Goal: Task Accomplishment & Management: Manage account settings

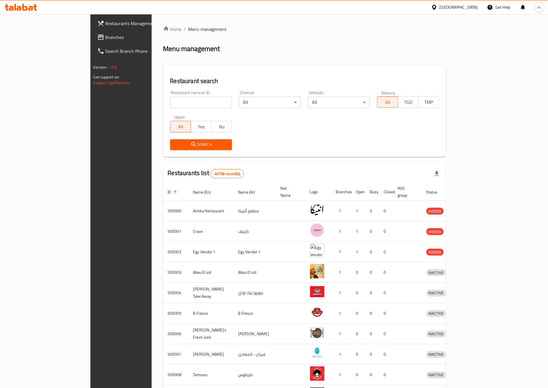
click at [471, 7] on div "Egypt" at bounding box center [459, 7] width 38 height 6
click at [417, 120] on div "[GEOGRAPHIC_DATA]" at bounding box center [434, 124] width 87 height 13
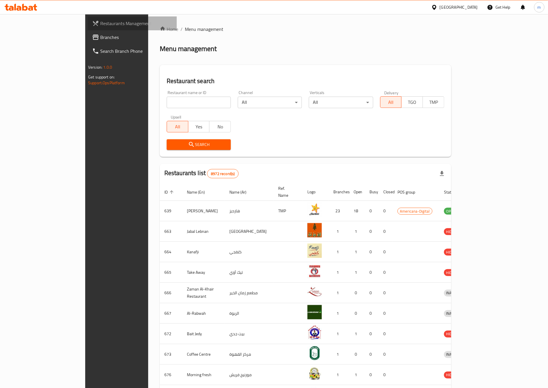
click at [100, 20] on span "Restaurants Management" at bounding box center [136, 23] width 72 height 7
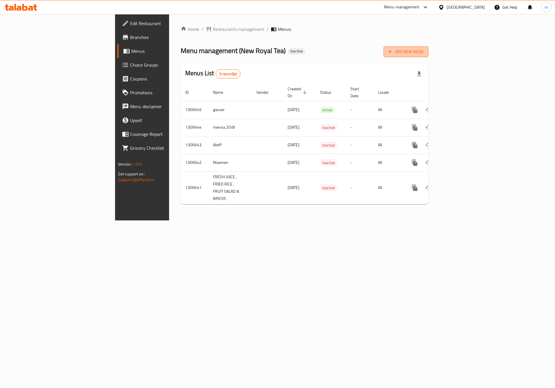
click at [423, 51] on span "Add New Menu" at bounding box center [406, 51] width 36 height 7
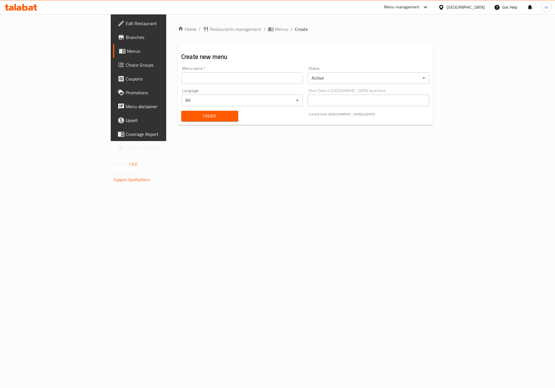
click at [248, 79] on input "text" at bounding box center [242, 78] width 122 height 12
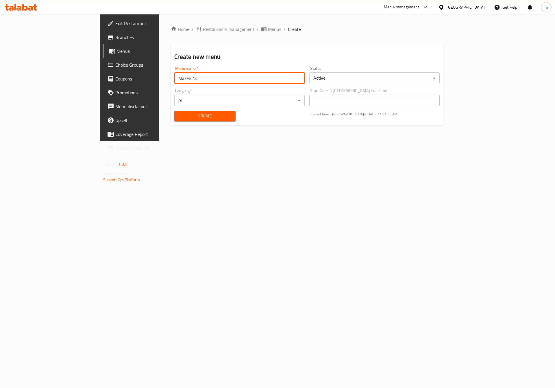
type input "Mazen 14"
click at [179, 116] on span "Create" at bounding box center [205, 116] width 52 height 7
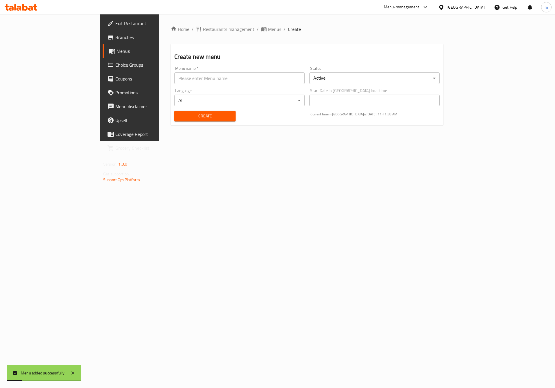
click at [116, 54] on span "Menus" at bounding box center [152, 51] width 72 height 7
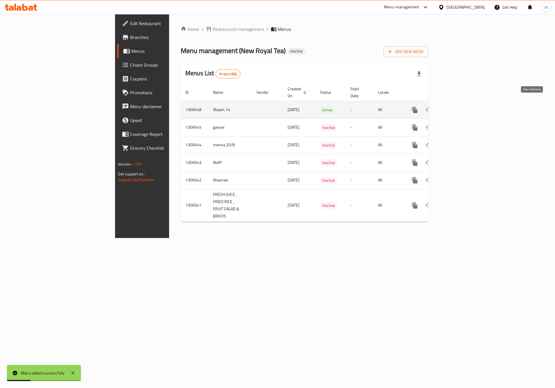
click at [460, 107] on icon "enhanced table" at bounding box center [456, 110] width 7 height 7
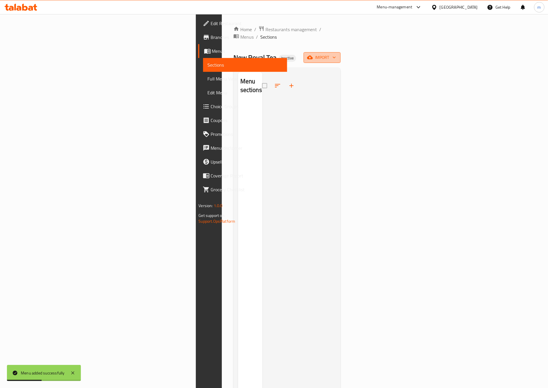
click at [336, 54] on span "import" at bounding box center [322, 57] width 28 height 7
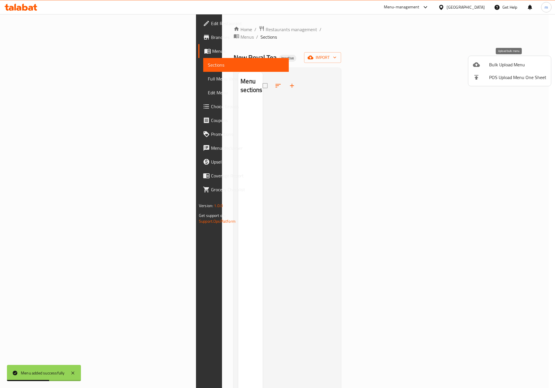
click at [486, 65] on div at bounding box center [481, 64] width 16 height 7
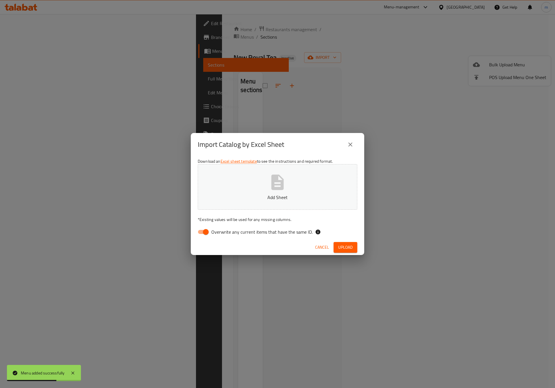
click at [202, 232] on input "Overwrite any current items that have the same ID." at bounding box center [205, 232] width 33 height 11
checkbox input "false"
click at [229, 184] on button "Add Sheet" at bounding box center [277, 187] width 159 height 46
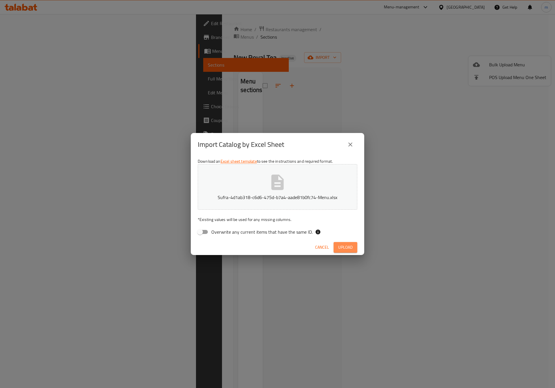
click at [346, 249] on span "Upload" at bounding box center [345, 247] width 14 height 7
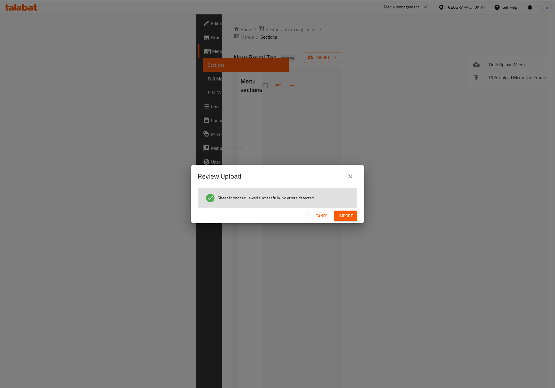
click at [348, 217] on span "Import" at bounding box center [346, 216] width 14 height 7
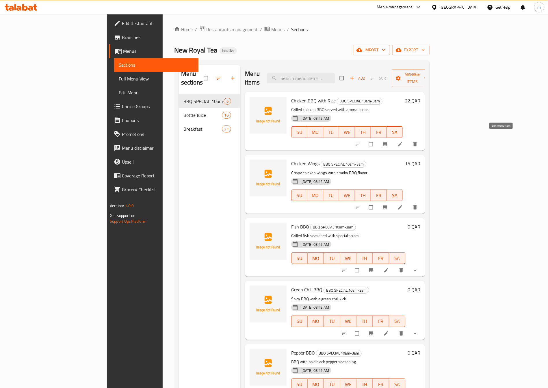
click at [403, 142] on icon at bounding box center [400, 145] width 6 height 6
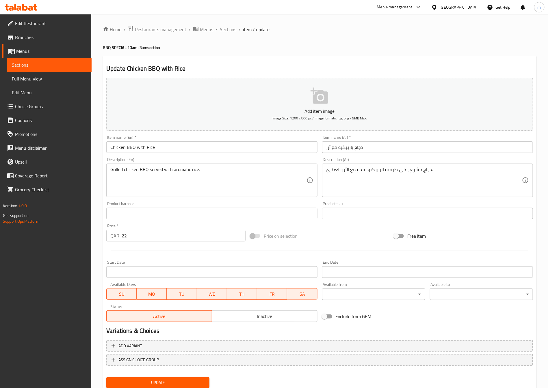
click at [29, 11] on div at bounding box center [21, 7] width 42 height 12
click at [27, 20] on span "Edit Restaurant" at bounding box center [51, 23] width 72 height 7
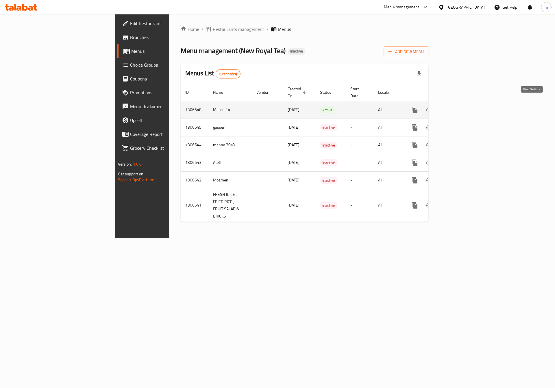
click at [463, 103] on link "enhanced table" at bounding box center [456, 110] width 14 height 14
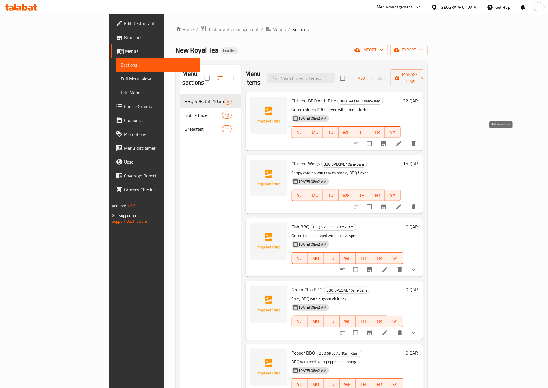
click at [402, 140] on icon at bounding box center [398, 143] width 7 height 7
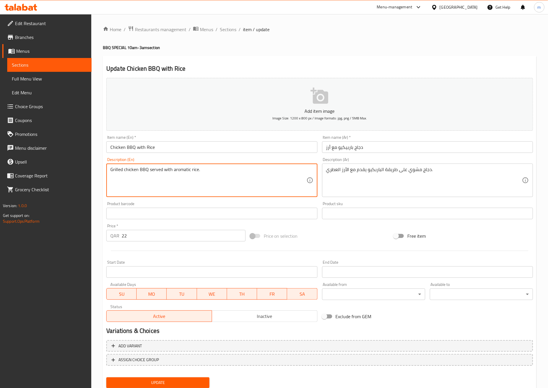
drag, startPoint x: 195, startPoint y: 170, endPoint x: 172, endPoint y: 170, distance: 23.4
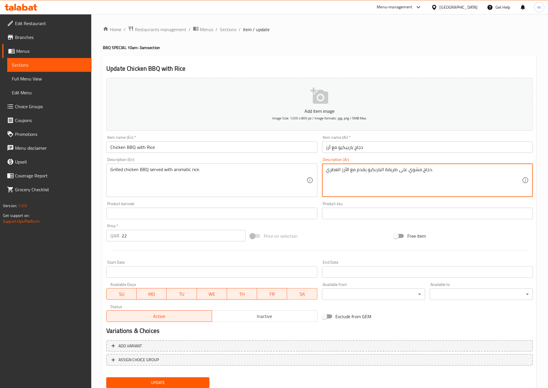
click at [404, 185] on textarea "دجاج مشوي على طريقة الباربكيو يقدم مع الأرز العطري." at bounding box center [424, 180] width 196 height 27
click at [444, 163] on div "Description (Ar) دجاج مشوي على طريقة الباربكيو يقدم مع الأرز العطري. Descriptio…" at bounding box center [427, 178] width 211 height 40
click at [387, 171] on textarea "دجاج مشوي على طريقة الباربكيو يقدم مع الأرز العطري." at bounding box center [424, 180] width 196 height 27
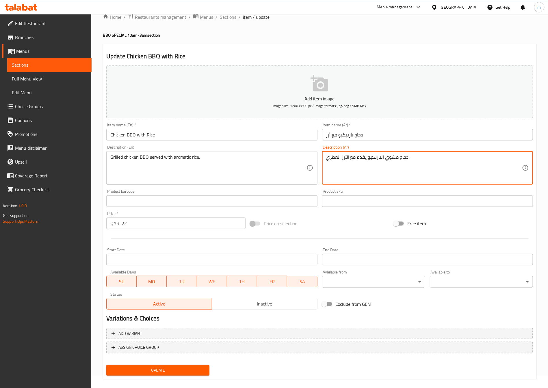
scroll to position [19, 0]
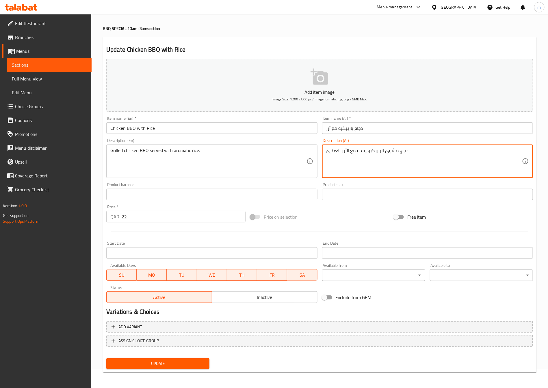
type textarea "دجاج مشوي الباربكيو يقدم مع الأرز العطري."
click at [177, 363] on span "Update" at bounding box center [158, 363] width 94 height 7
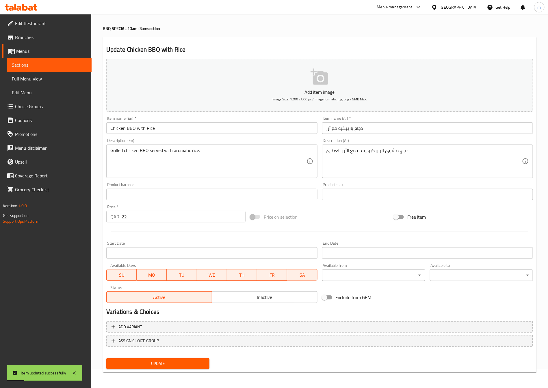
click at [32, 75] on span "Full Menu View" at bounding box center [49, 78] width 75 height 7
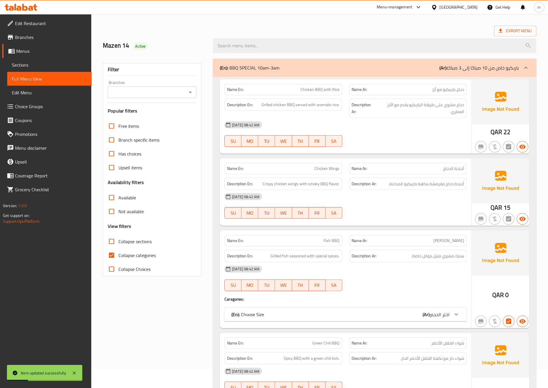
click at [31, 59] on link "Sections" at bounding box center [49, 65] width 84 height 14
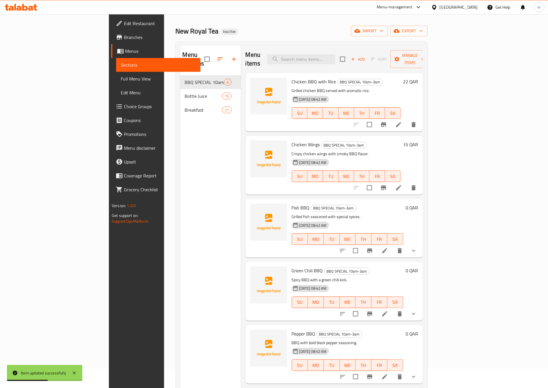
click at [407, 183] on li at bounding box center [399, 188] width 16 height 10
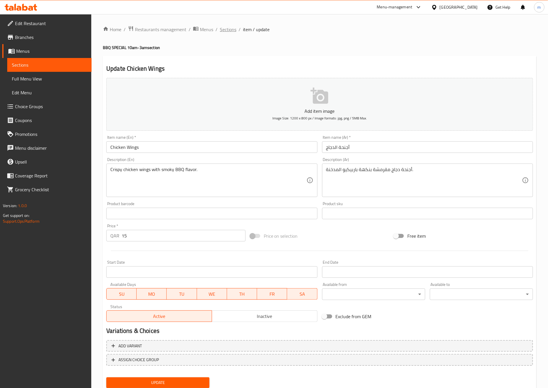
click at [223, 29] on span "Sections" at bounding box center [228, 29] width 16 height 7
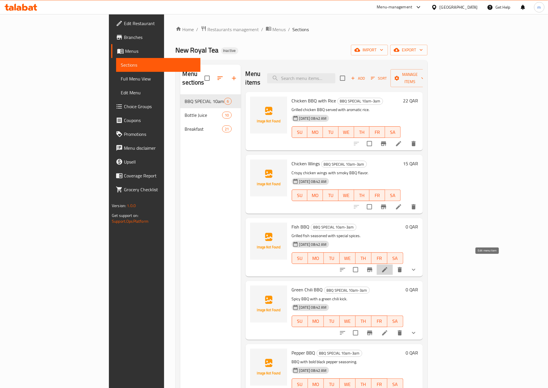
click at [388, 267] on icon at bounding box center [384, 270] width 7 height 7
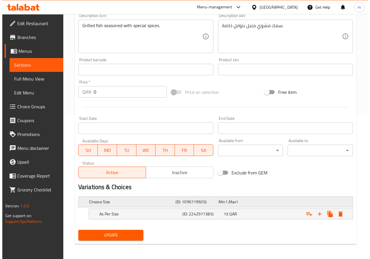
scroll to position [145, 0]
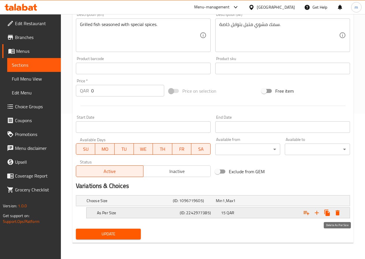
click at [336, 214] on icon "Expand" at bounding box center [338, 212] width 4 height 5
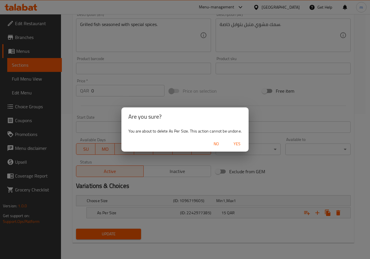
click at [237, 146] on span "Yes" at bounding box center [237, 143] width 14 height 7
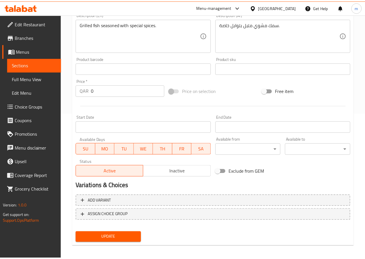
scroll to position [143, 0]
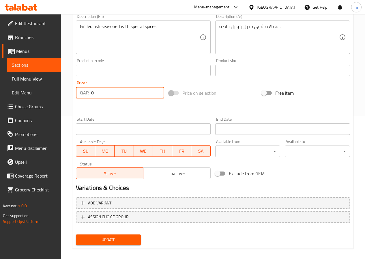
drag, startPoint x: 106, startPoint y: 92, endPoint x: 72, endPoint y: 94, distance: 33.9
click at [72, 94] on div "Home / Restaurants management / Menus / Sections / item / update BBQ SPECIAL 10…" at bounding box center [213, 68] width 304 height 394
type input "15"
click at [303, 168] on div "Exclude from GEM" at bounding box center [259, 174] width 93 height 16
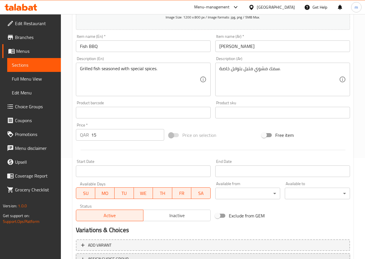
scroll to position [91, 0]
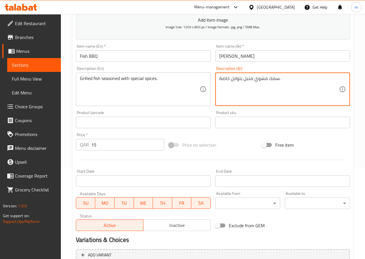
click at [225, 78] on textarea "سمك مشوي متبل بتوابل خاصة." at bounding box center [280, 89] width 120 height 27
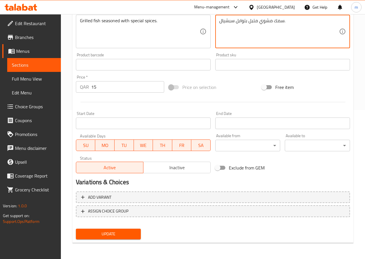
type textarea "سمك مشوي متبل بتوابل سبشيال."
click at [98, 234] on span "Update" at bounding box center [109, 233] width 56 height 7
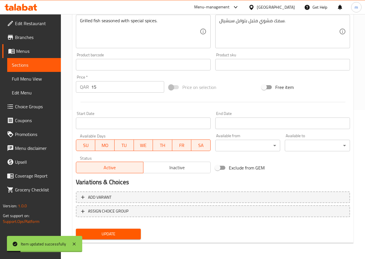
click at [41, 68] on span "Sections" at bounding box center [34, 65] width 44 height 7
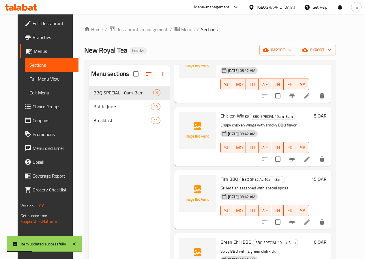
scroll to position [116, 0]
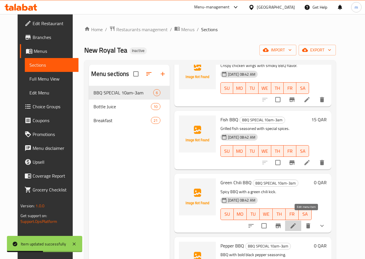
click at [297, 222] on icon at bounding box center [293, 225] width 7 height 7
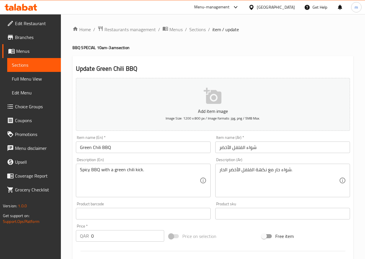
click at [232, 147] on input "شواء الفلفل الأخضر" at bounding box center [282, 148] width 135 height 12
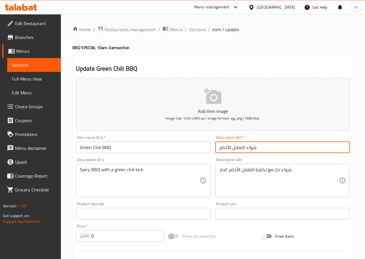
click at [221, 145] on input "شواء الفلفل الأخضر" at bounding box center [282, 148] width 135 height 12
drag, startPoint x: 300, startPoint y: 148, endPoint x: 353, endPoint y: 147, distance: 52.6
click at [353, 147] on div "Update Green Chili BBQ Add item image Image Size: 1200 x 800 px / Image formats…" at bounding box center [212, 230] width 281 height 349
type input "f"
type input "باربيكيو فلفل حار اخضر"
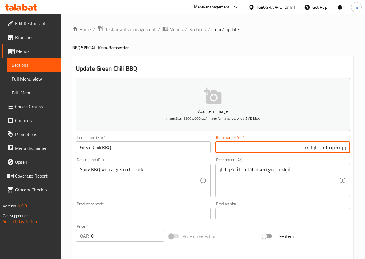
click at [292, 146] on input "باربيكيو فلفل حار اخضر" at bounding box center [282, 148] width 135 height 12
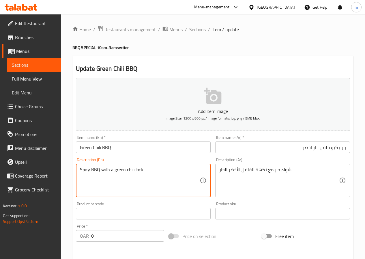
click at [151, 169] on textarea "Spicy BBQ with a green chili kick." at bounding box center [140, 180] width 120 height 27
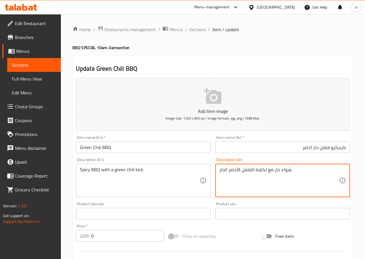
drag, startPoint x: 296, startPoint y: 174, endPoint x: 205, endPoint y: 177, distance: 91.3
click at [283, 170] on textarea "شواء حار مع نكهة الفلفل الأخضر الحار." at bounding box center [280, 180] width 120 height 27
drag, startPoint x: 280, startPoint y: 170, endPoint x: 285, endPoint y: 171, distance: 5.0
click at [285, 171] on textarea "شواء حار مع نكهة الفلفل الأخضر الحار." at bounding box center [280, 180] width 120 height 27
click at [282, 170] on textarea "شواء حار مع نكهة الفلفل الأخضر الحار." at bounding box center [280, 180] width 120 height 27
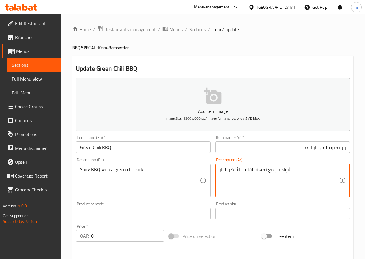
click at [280, 170] on textarea "شواء حار مع نكهة الفلفل الأخضر الحار." at bounding box center [280, 180] width 120 height 27
drag, startPoint x: 280, startPoint y: 170, endPoint x: 291, endPoint y: 170, distance: 10.1
click at [291, 170] on textarea "شواء حار مع نكهة الفلفل الأخضر الحار." at bounding box center [280, 180] width 120 height 27
drag, startPoint x: 255, startPoint y: 170, endPoint x: 266, endPoint y: 171, distance: 10.7
click at [304, 168] on textarea "باربيكيو حار يكمع ك الفلفل الأخضر الحار." at bounding box center [280, 180] width 120 height 27
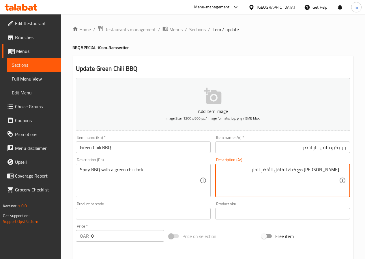
click at [234, 178] on textarea "[PERSON_NAME] مع كيك الفلفل الأخضر الحار." at bounding box center [280, 180] width 120 height 27
click at [306, 169] on textarea "[PERSON_NAME] مع كيك الفلفل الأخضر الحار." at bounding box center [280, 180] width 120 height 27
click at [241, 176] on textarea "باربيكيو حار مع كك الفلفل الأخضر الحار." at bounding box center [280, 180] width 120 height 27
click at [307, 171] on textarea "باربيكيو حار مع كك الفلفل الأخضر الحار." at bounding box center [280, 180] width 120 height 27
type textarea "[PERSON_NAME] مع كيك الفلفل الأخضر الحار."
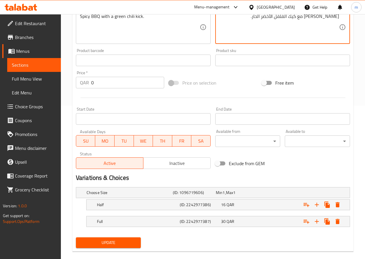
scroll to position [162, 0]
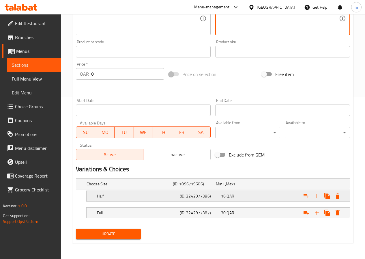
click at [120, 187] on h5 "Half" at bounding box center [129, 184] width 84 height 6
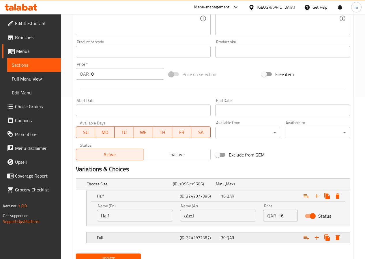
click at [96, 188] on div "Full" at bounding box center [128, 184] width 86 height 8
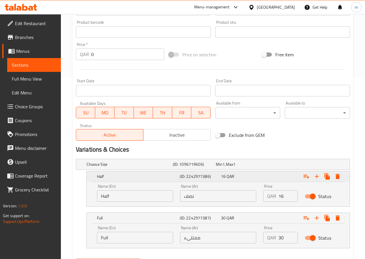
scroll to position [212, 0]
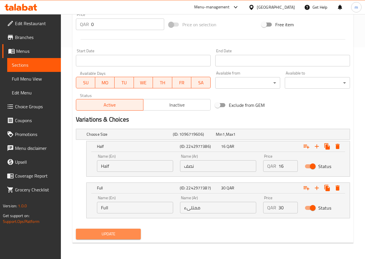
click at [106, 232] on span "Update" at bounding box center [109, 233] width 56 height 7
click at [23, 33] on link "Branches" at bounding box center [31, 37] width 59 height 14
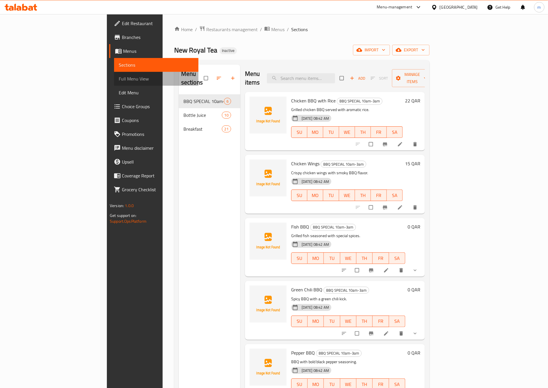
click at [119, 77] on span "Full Menu View" at bounding box center [156, 78] width 75 height 7
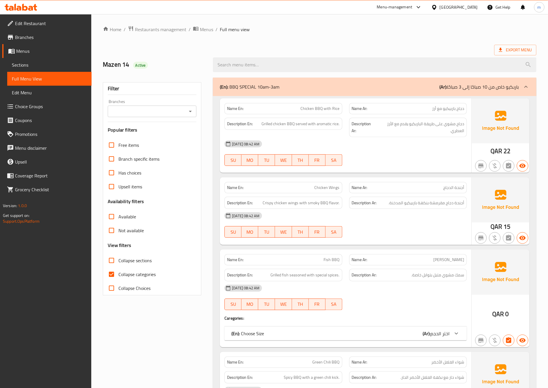
click at [137, 278] on span "Collapse categories" at bounding box center [136, 274] width 37 height 7
click at [118, 278] on input "Collapse categories" at bounding box center [112, 275] width 14 height 14
checkbox input "false"
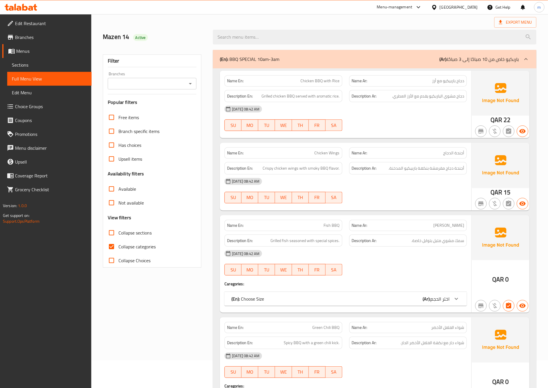
scroll to position [43, 0]
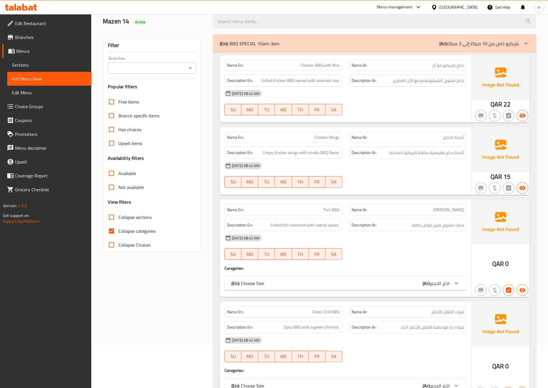
click at [123, 233] on span "Collapse categories" at bounding box center [136, 231] width 37 height 7
click at [118, 233] on input "Collapse categories" at bounding box center [112, 231] width 14 height 14
checkbox input "false"
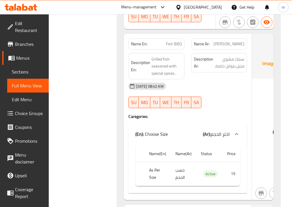
scroll to position [313, 0]
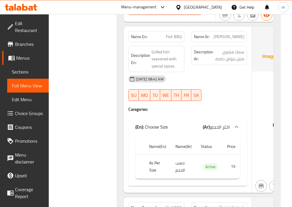
click at [167, 124] on p "(En): Choose Size" at bounding box center [151, 127] width 33 height 7
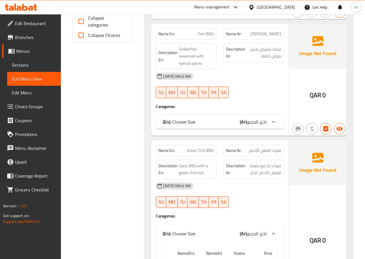
scroll to position [198, 0]
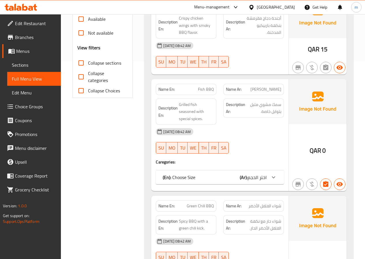
click at [274, 175] on div at bounding box center [274, 177] width 14 height 14
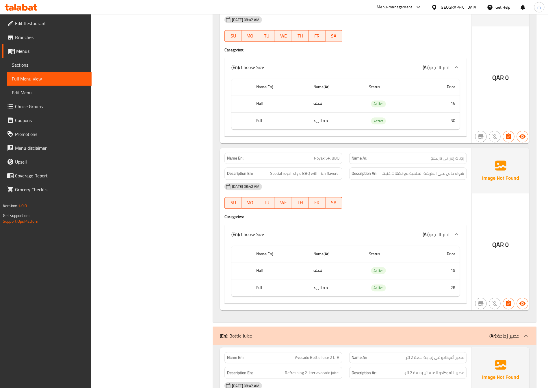
scroll to position [646, 0]
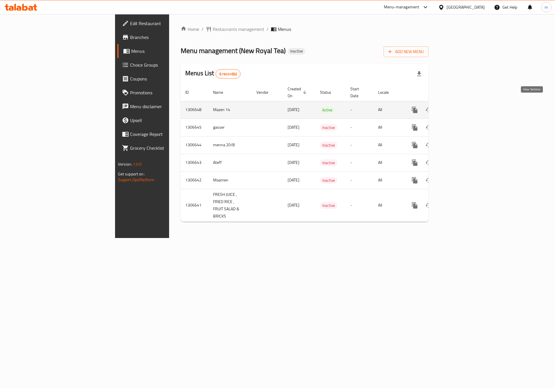
click at [460, 107] on icon "enhanced table" at bounding box center [456, 110] width 7 height 7
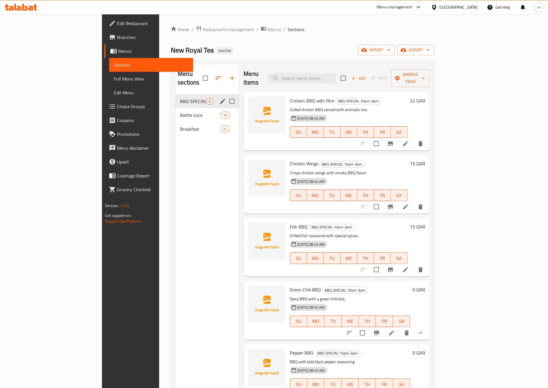
click at [226, 95] on input "Menu sections" at bounding box center [232, 101] width 12 height 12
checkbox input "false"
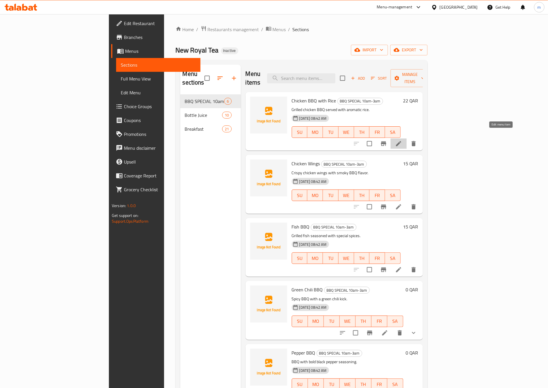
click at [401, 141] on icon at bounding box center [398, 143] width 5 height 5
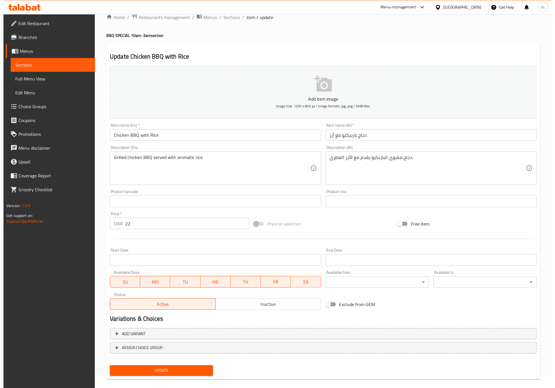
scroll to position [19, 0]
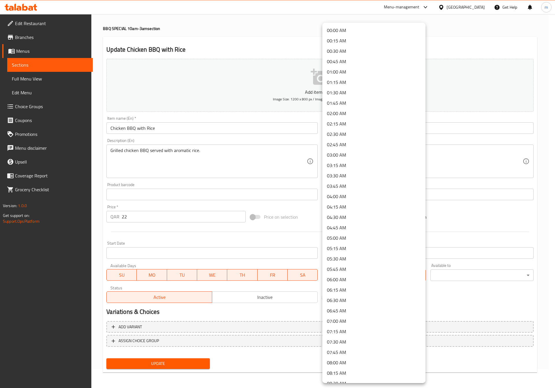
click at [376, 278] on body "​ Menu-management [GEOGRAPHIC_DATA] Get Help m Edit Restaurant Branches Menus S…" at bounding box center [277, 182] width 555 height 374
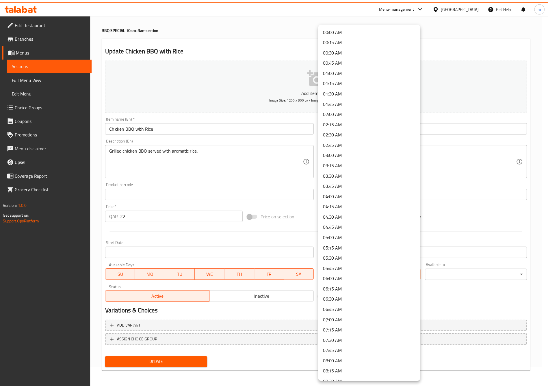
scroll to position [217, 0]
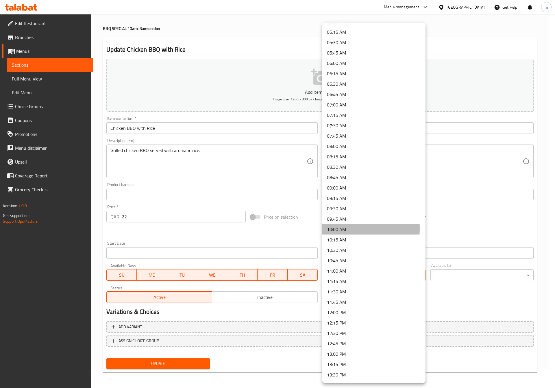
click at [340, 229] on li "10:00 AM" at bounding box center [373, 229] width 103 height 10
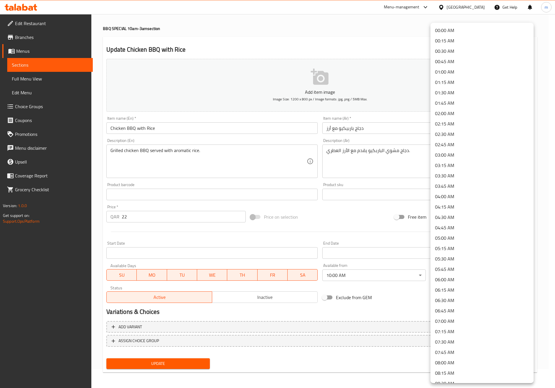
click at [458, 275] on body "​ Menu-management [GEOGRAPHIC_DATA] Get Help m Edit Restaurant Branches Menus S…" at bounding box center [277, 182] width 555 height 374
click at [457, 159] on li "03:00 AM" at bounding box center [481, 155] width 103 height 10
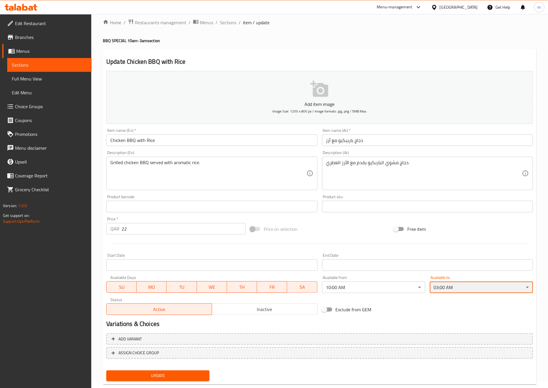
scroll to position [0, 0]
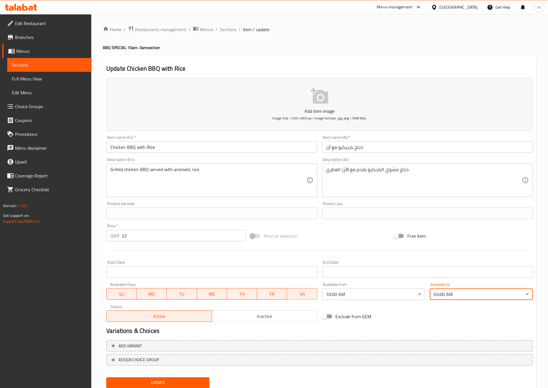
click at [147, 378] on button "Update" at bounding box center [157, 383] width 103 height 11
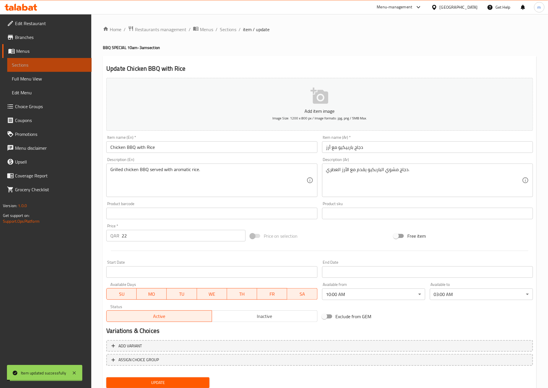
click at [55, 64] on span "Sections" at bounding box center [49, 65] width 75 height 7
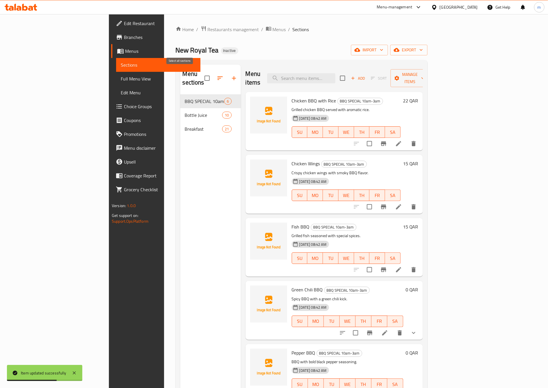
click at [201, 75] on input "checkbox" at bounding box center [207, 78] width 12 height 12
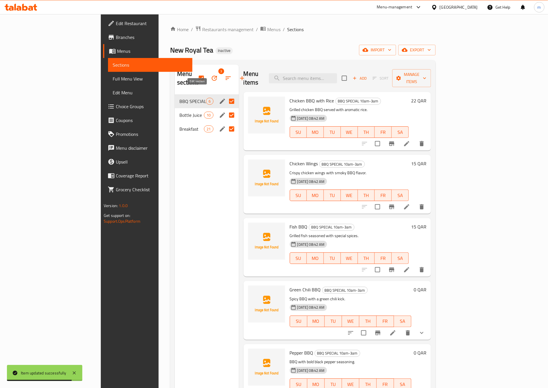
click at [219, 98] on icon "edit" at bounding box center [222, 101] width 7 height 7
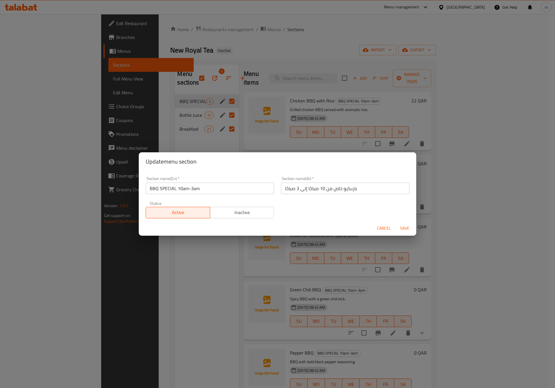
click at [386, 225] on span "Cancel" at bounding box center [384, 228] width 14 height 7
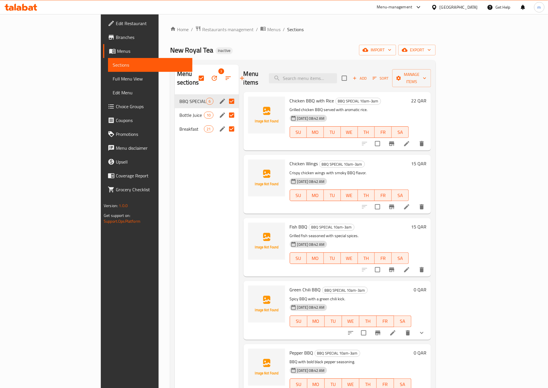
click at [195, 73] on input "checkbox" at bounding box center [201, 78] width 12 height 12
checkbox input "false"
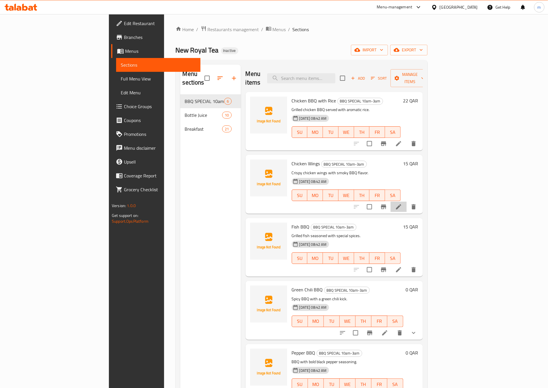
click at [407, 202] on li at bounding box center [399, 207] width 16 height 10
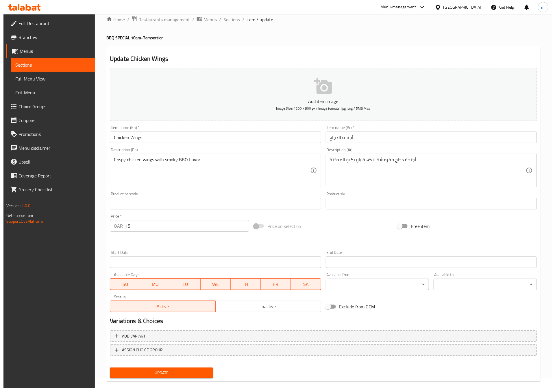
scroll to position [19, 0]
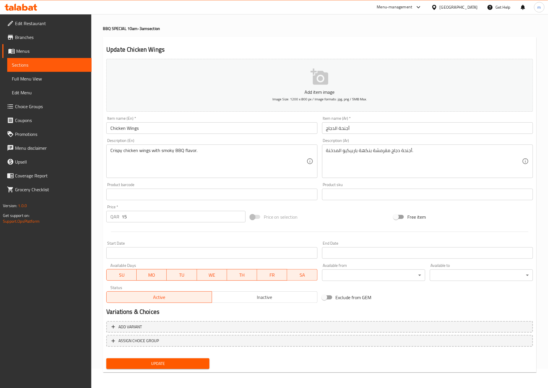
click at [378, 277] on body "​ Menu-management [GEOGRAPHIC_DATA] Get Help m Edit Restaurant Branches Menus S…" at bounding box center [274, 182] width 548 height 374
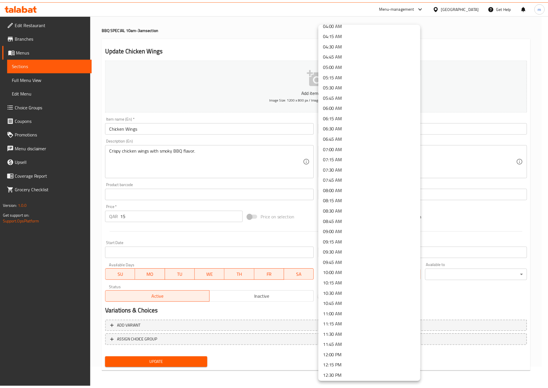
scroll to position [173, 0]
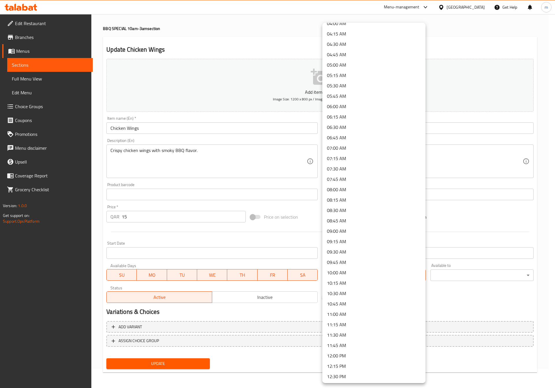
click at [344, 272] on li "10:00 AM" at bounding box center [373, 273] width 103 height 10
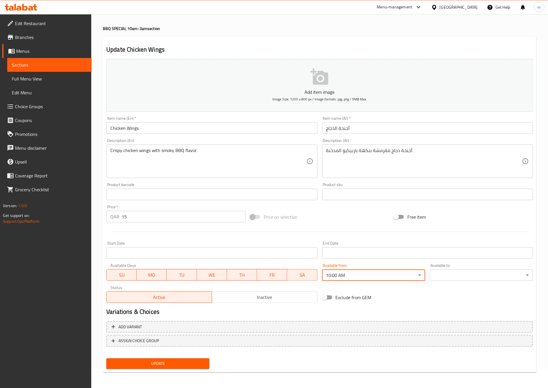
click at [453, 279] on body "​ Menu-management Qatar Get Help m Edit Restaurant Branches Menus Sections Full…" at bounding box center [274, 182] width 548 height 374
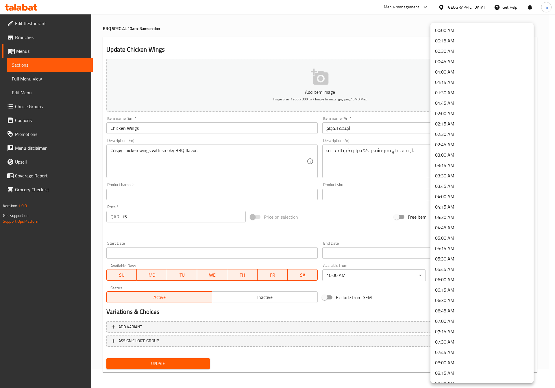
click at [451, 155] on li "03:00 AM" at bounding box center [481, 155] width 103 height 10
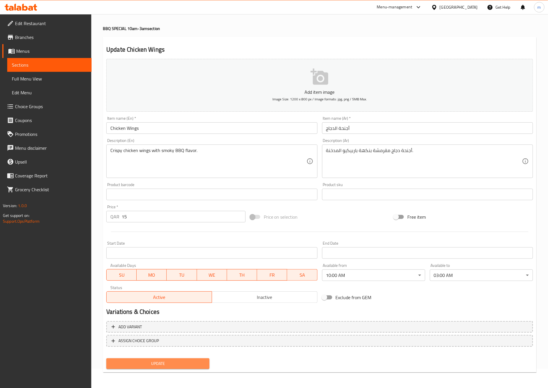
click at [177, 367] on span "Update" at bounding box center [158, 363] width 94 height 7
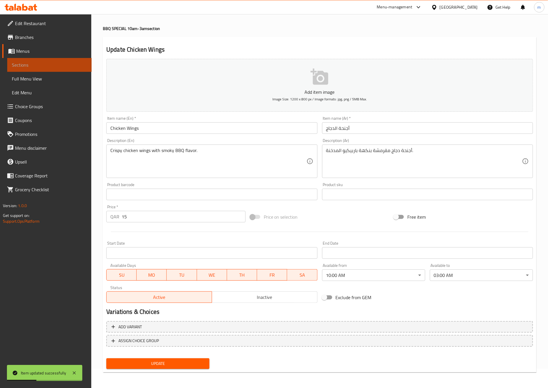
click at [62, 60] on link "Sections" at bounding box center [49, 65] width 84 height 14
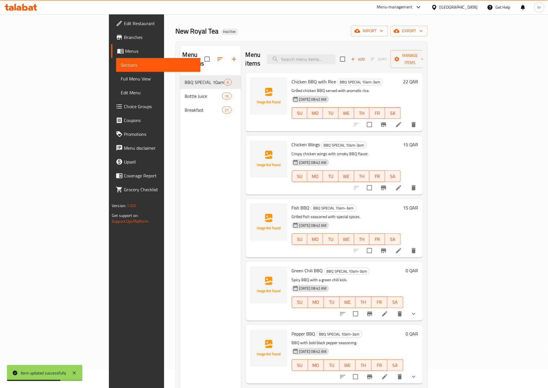
click at [402, 248] on icon at bounding box center [398, 251] width 7 height 7
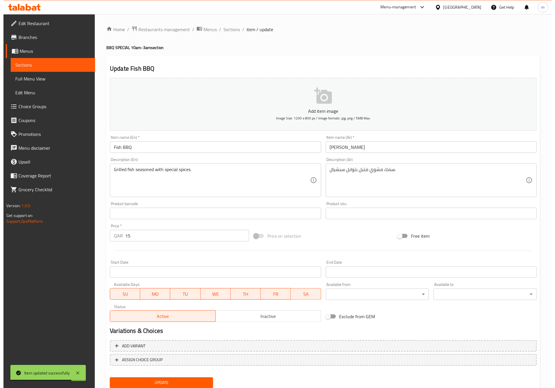
scroll to position [19, 0]
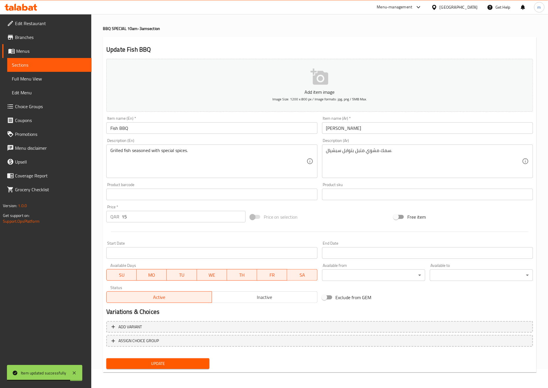
click at [333, 284] on div "Available from ​ ​" at bounding box center [374, 272] width 108 height 22
click at [335, 272] on body "Item updated successfully ​ Menu-management Qatar Get Help m Edit Restaurant Br…" at bounding box center [274, 182] width 548 height 374
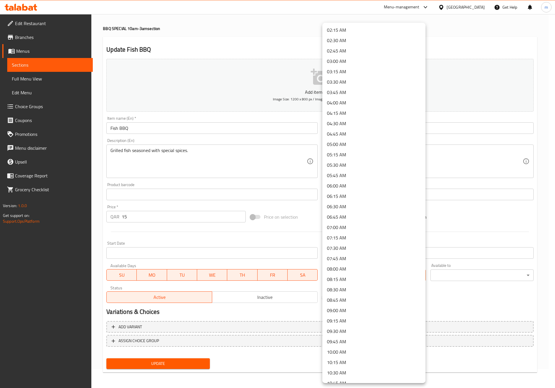
scroll to position [130, 0]
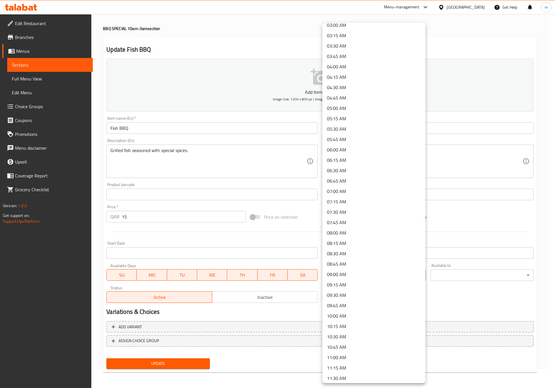
click at [336, 313] on li "10:00 AM" at bounding box center [373, 316] width 103 height 10
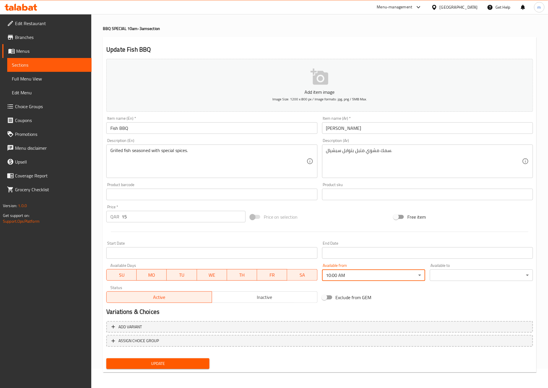
click at [465, 276] on body "​ Menu-management Qatar Get Help m Edit Restaurant Branches Menus Sections Full…" at bounding box center [274, 182] width 548 height 374
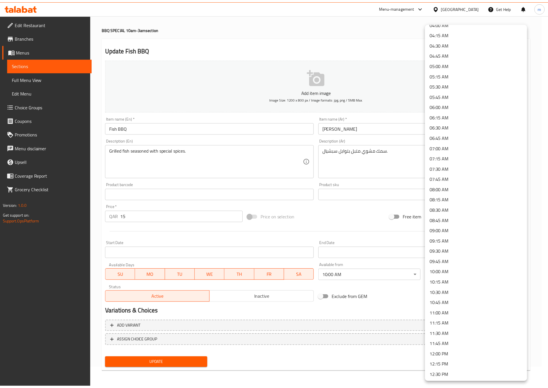
scroll to position [87, 0]
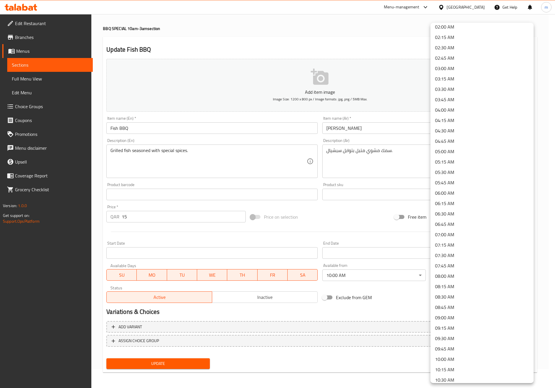
click at [449, 72] on li "03:00 AM" at bounding box center [481, 68] width 103 height 10
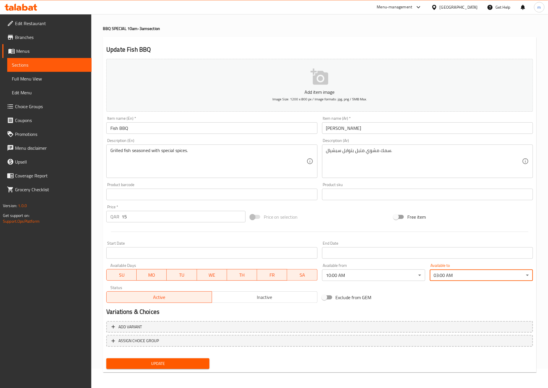
click at [124, 360] on button "Update" at bounding box center [157, 364] width 103 height 11
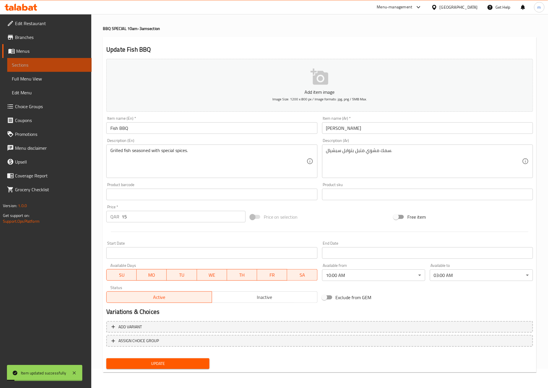
click at [44, 68] on link "Sections" at bounding box center [49, 65] width 84 height 14
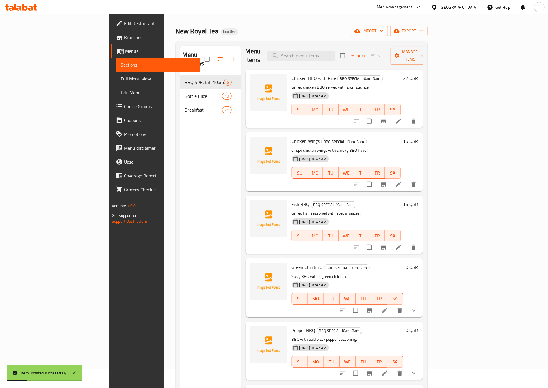
scroll to position [4, 0]
click at [417, 306] on icon "show more" at bounding box center [413, 309] width 7 height 7
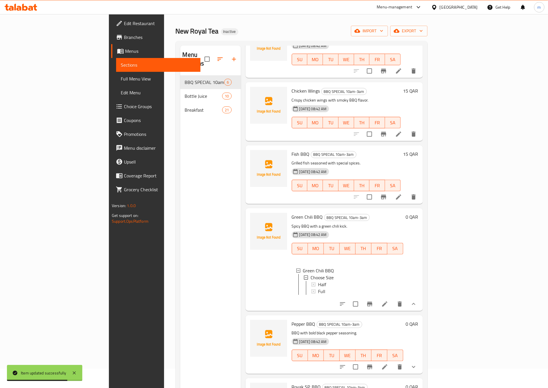
scroll to position [55, 0]
click at [393, 305] on li at bounding box center [385, 303] width 16 height 10
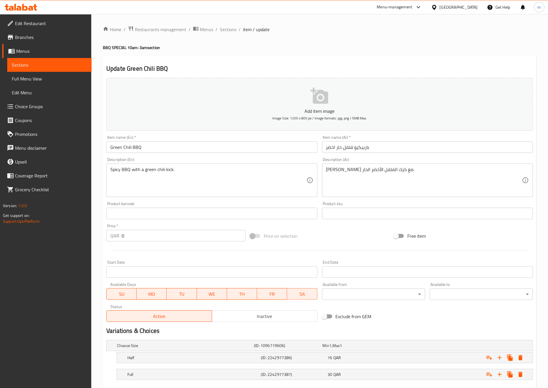
click at [402, 292] on body "​ Menu-management Qatar Get Help m Edit Restaurant Branches Menus Sections Full…" at bounding box center [274, 201] width 548 height 374
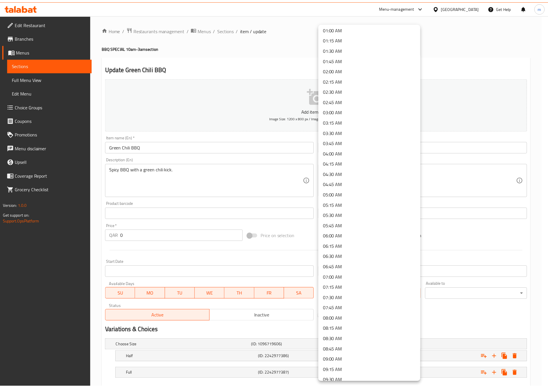
scroll to position [87, 0]
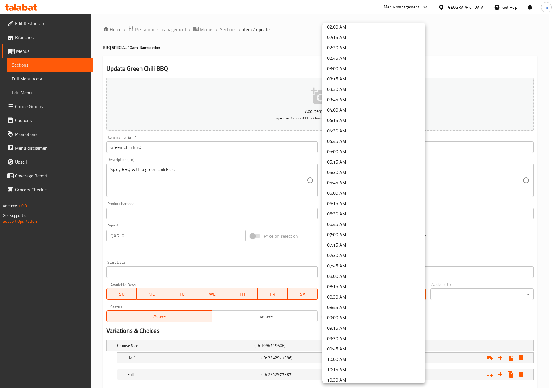
click at [347, 362] on li "10:00 AM" at bounding box center [373, 359] width 103 height 10
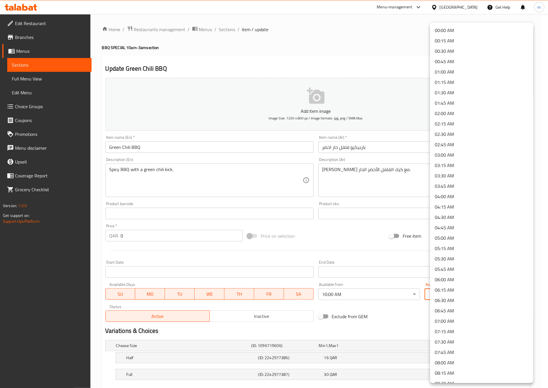
click at [468, 298] on body "​ Menu-management Qatar Get Help m Edit Restaurant Branches Menus Sections Full…" at bounding box center [274, 201] width 548 height 374
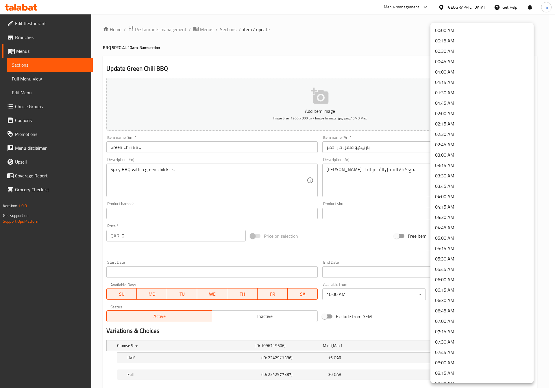
click at [452, 154] on li "03:00 AM" at bounding box center [481, 155] width 103 height 10
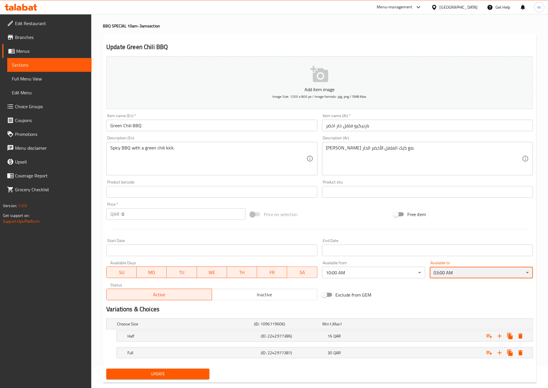
scroll to position [33, 0]
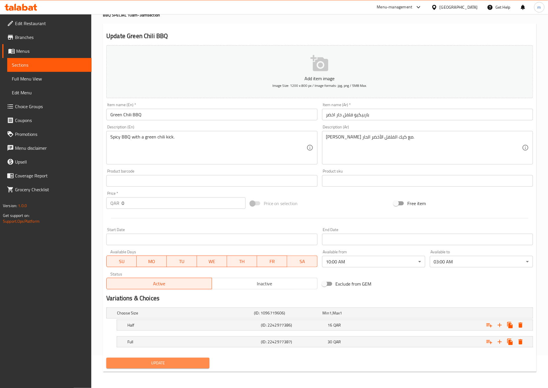
click at [176, 369] on button "Update" at bounding box center [157, 363] width 103 height 11
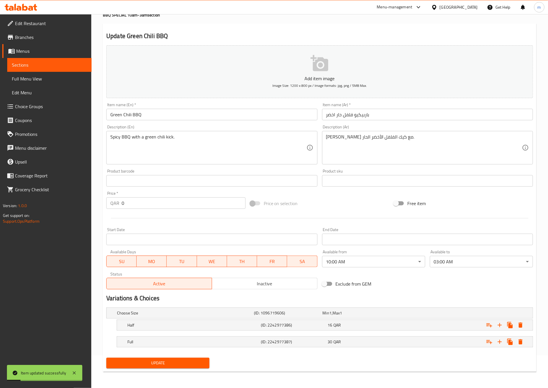
click at [29, 56] on link "Menus" at bounding box center [46, 51] width 89 height 14
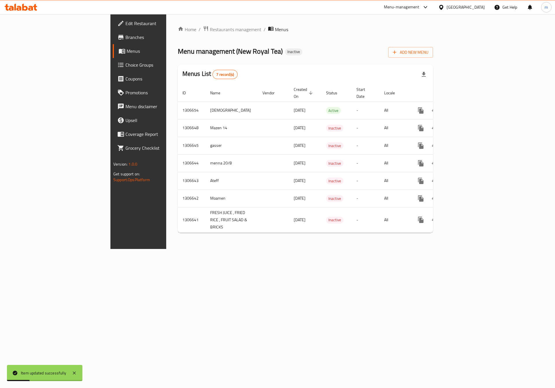
click at [127, 50] on span "Menus" at bounding box center [163, 51] width 72 height 7
click at [466, 125] on icon "enhanced table" at bounding box center [462, 128] width 7 height 7
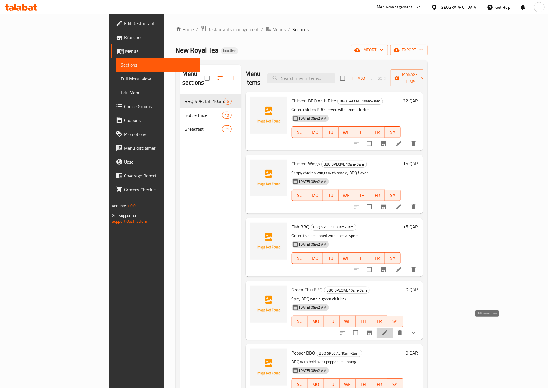
click at [387, 331] on icon at bounding box center [384, 333] width 5 height 5
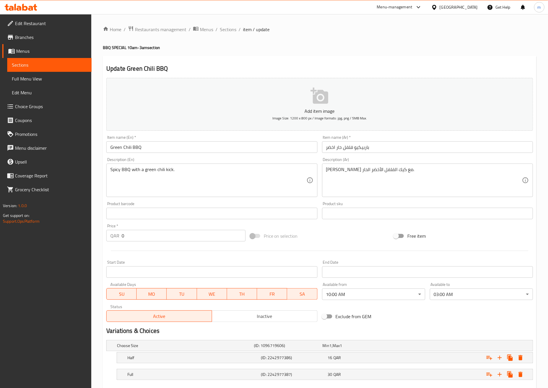
scroll to position [33, 0]
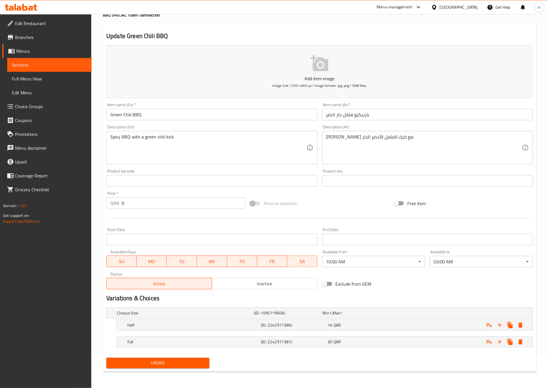
click at [58, 62] on span "Sections" at bounding box center [49, 65] width 75 height 7
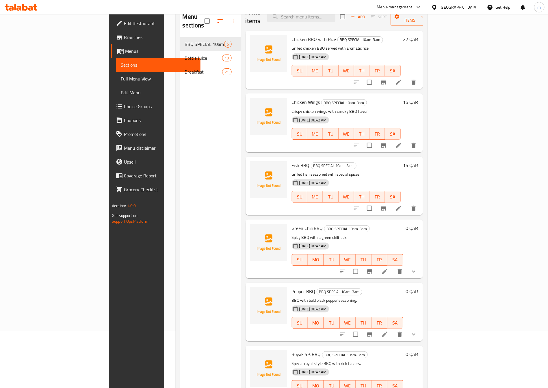
scroll to position [77, 0]
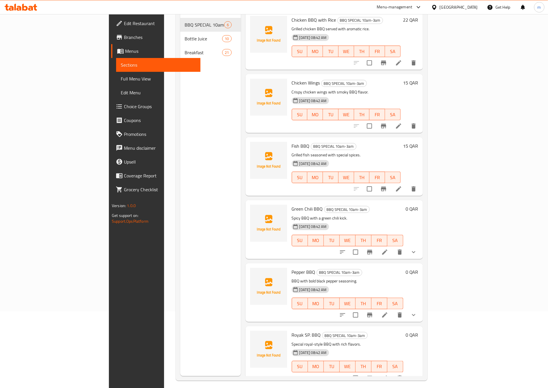
click at [388, 312] on icon at bounding box center [384, 315] width 7 height 7
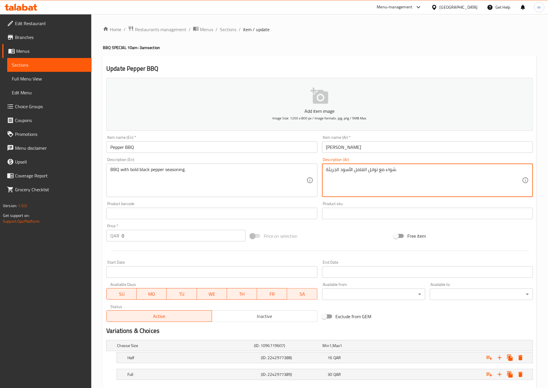
click at [335, 169] on textarea "شواء مع توابل الفلفل الأسود الجريئة." at bounding box center [424, 180] width 196 height 27
click at [401, 173] on textarea "شواء مع توابل الفلفل الأسود الجريئة." at bounding box center [424, 180] width 196 height 27
drag, startPoint x: 416, startPoint y: 170, endPoint x: 310, endPoint y: 177, distance: 106.2
click at [310, 177] on div "Add item image Image Size: 1200 x 800 px / Image formats: jpg, png / 5MB Max. I…" at bounding box center [319, 200] width 431 height 249
click at [458, 178] on textarea "باربيكيو مع فلفل اسود بولد" at bounding box center [424, 180] width 196 height 27
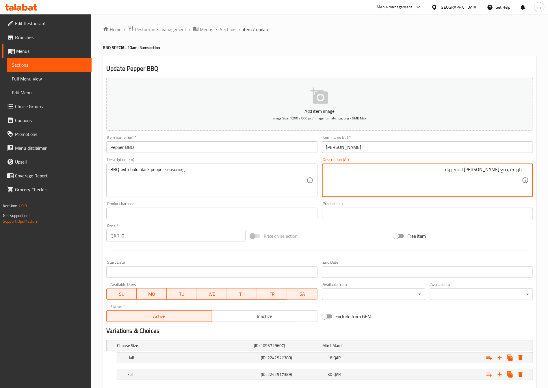
type textarea "باربيكيو مع توابل فلفل اسود بولد"
click at [418, 173] on textarea "باربيكيو مع توابل فلفل اسود بولد" at bounding box center [424, 180] width 196 height 27
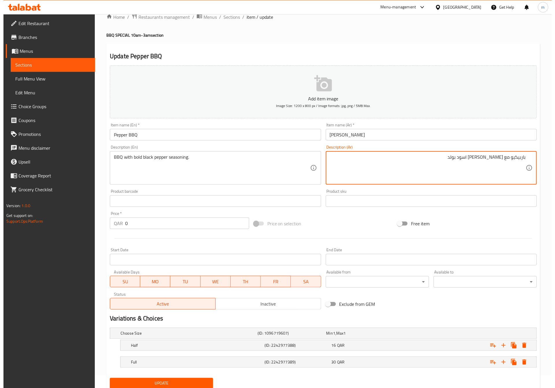
scroll to position [33, 0]
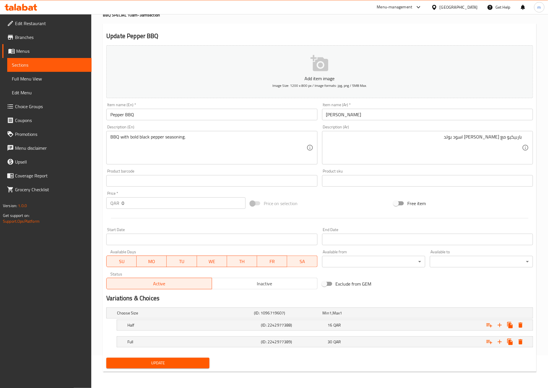
click at [380, 263] on body "​ Menu-management Qatar Get Help m Edit Restaurant Branches Menus Sections Full…" at bounding box center [274, 169] width 548 height 374
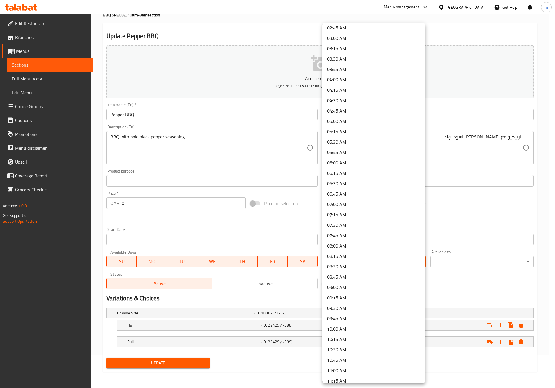
scroll to position [130, 0]
click at [337, 317] on li "10:00 AM" at bounding box center [373, 316] width 103 height 10
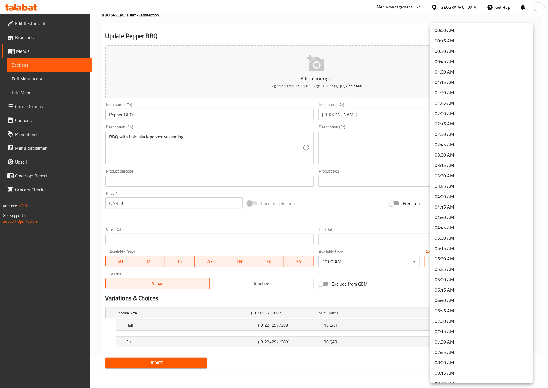
click at [434, 260] on body "​ Menu-management Qatar Get Help m Edit Restaurant Branches Menus Sections Full…" at bounding box center [274, 169] width 548 height 374
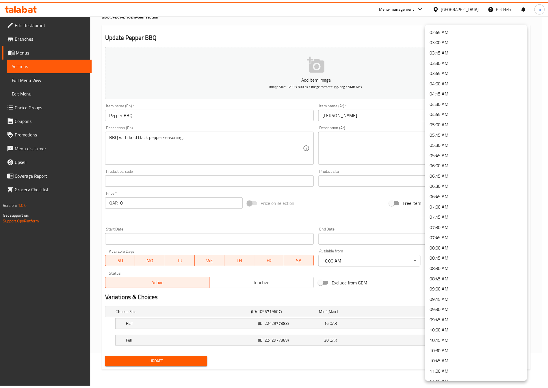
scroll to position [87, 0]
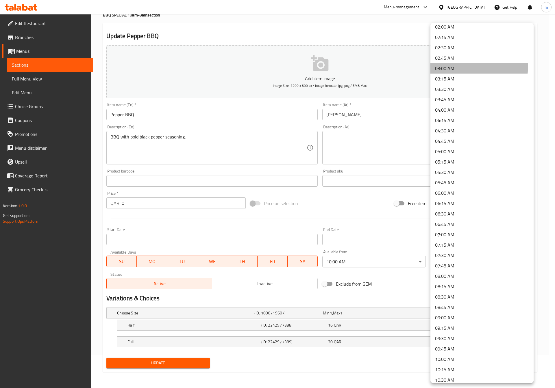
click at [447, 64] on li "03:00 AM" at bounding box center [481, 68] width 103 height 10
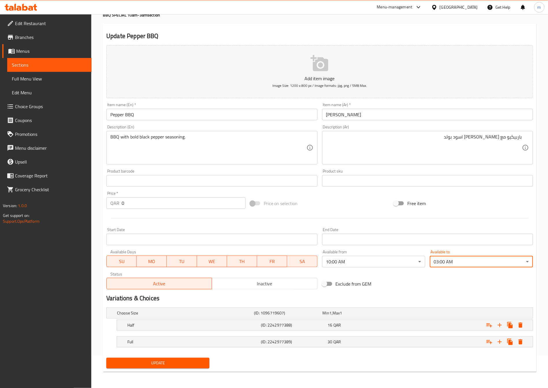
click at [203, 144] on textarea "BBQ with bold black pepper seasoning." at bounding box center [208, 147] width 196 height 27
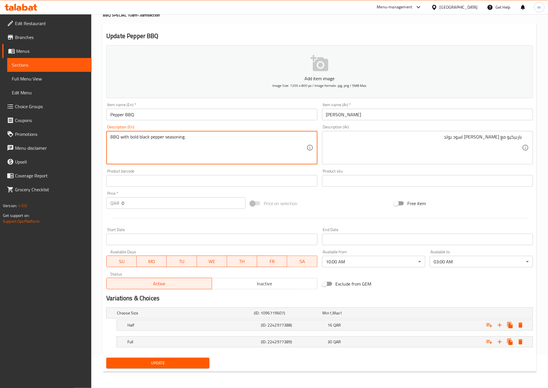
drag, startPoint x: 203, startPoint y: 144, endPoint x: 133, endPoint y: 140, distance: 69.5
click at [133, 140] on textarea "BBQ with bold black pepper seasoning." at bounding box center [208, 147] width 196 height 27
paste textarea ""- The coverage areas on DAS has been triggered automatically. ""
type textarea "BBQ with bold black pepper seasoning."
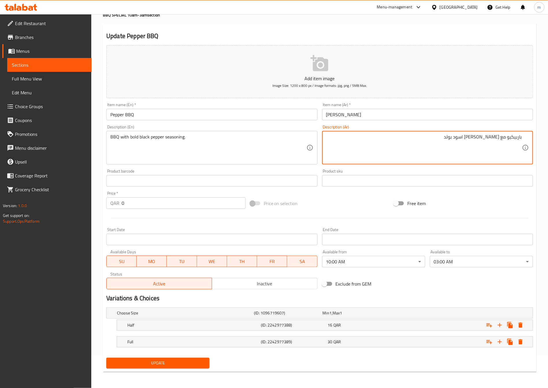
click at [159, 360] on span "Update" at bounding box center [158, 363] width 94 height 7
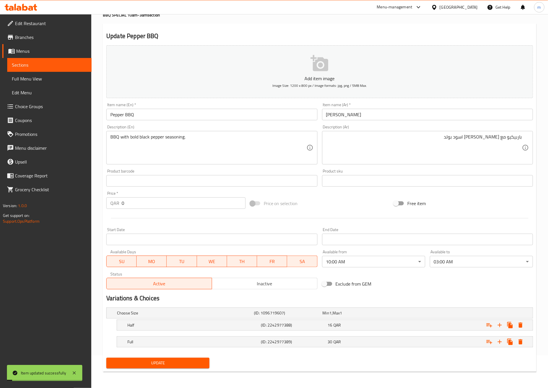
click at [23, 62] on span "Sections" at bounding box center [49, 65] width 75 height 7
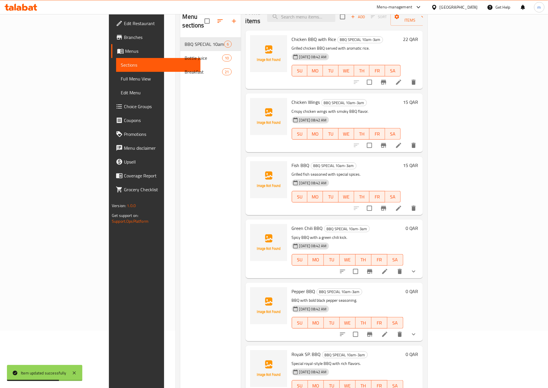
scroll to position [81, 0]
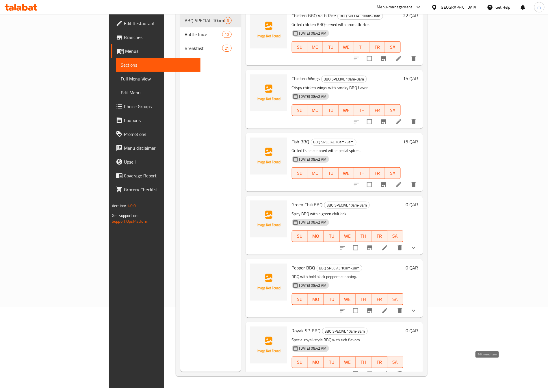
click at [388, 371] on icon at bounding box center [384, 374] width 7 height 7
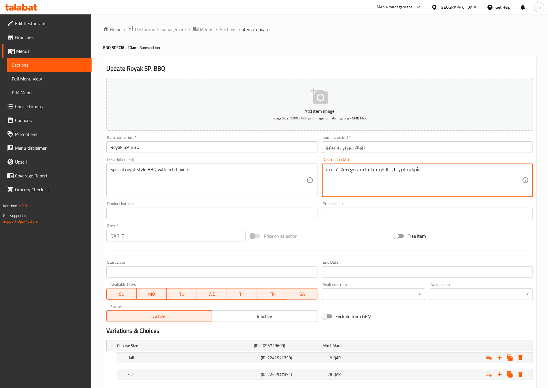
drag, startPoint x: 428, startPoint y: 169, endPoint x: 276, endPoint y: 174, distance: 152.6
type textarea "s"
type textarea "س"
click at [414, 188] on textarea "شواء خاص على الطريقة الملكية مع نكهات غنية." at bounding box center [424, 180] width 196 height 27
drag, startPoint x: 422, startPoint y: 172, endPoint x: 414, endPoint y: 172, distance: 7.8
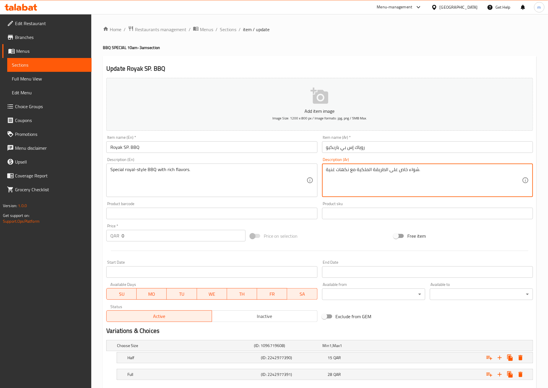
click at [414, 172] on textarea "شواء خاص على الطريقة الملكية مع نكهات غنية." at bounding box center [424, 180] width 196 height 27
click at [424, 192] on div "شواء خاص على الطريقة الملكية مع نكهات غنية. Description (Ar)" at bounding box center [427, 181] width 211 height 34
click at [411, 170] on textarea "شواء خاص على الطريقة الملكية مع نكهات غنية." at bounding box center [424, 180] width 196 height 27
click at [411, 169] on textarea "شواء خاص على الطريقة الملكية مع نكهات غنية." at bounding box center [424, 180] width 196 height 27
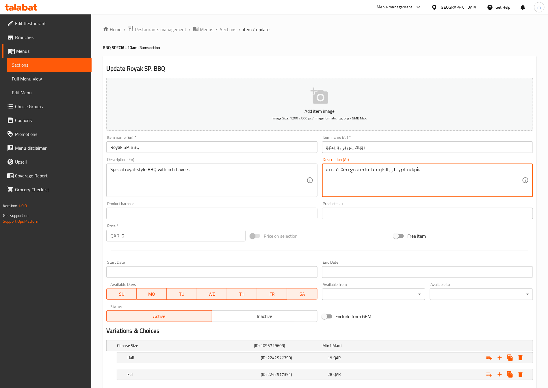
click at [401, 170] on textarea "شواء خاص على الطريقة الملكية مع نكهات غنية." at bounding box center [424, 180] width 196 height 27
click at [405, 172] on textarea "شواء خاص على الطريقة الملكية مع نكهات غنية." at bounding box center [424, 180] width 196 height 27
click at [410, 185] on textarea "شواء خاص على الطريقة الملكية مع نكهات غنية." at bounding box center [424, 180] width 196 height 27
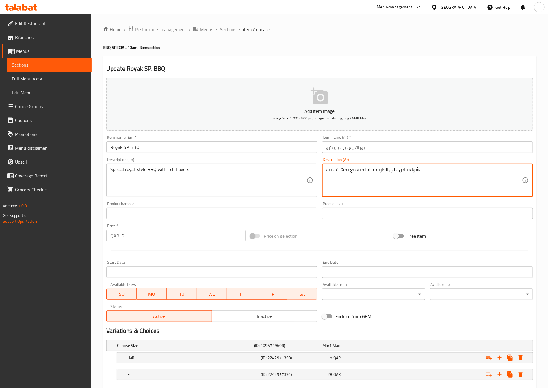
drag, startPoint x: 399, startPoint y: 170, endPoint x: 418, endPoint y: 169, distance: 19.1
click at [418, 169] on textarea "شواء خاص على الطريقة الملكية مع نكهات غنية." at bounding box center [424, 180] width 196 height 27
click at [523, 173] on div "على الطريقة الملكية مع نكهات غنية. Description (Ar)" at bounding box center [427, 181] width 211 height 34
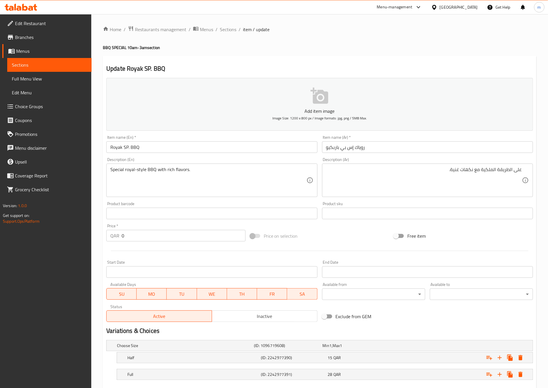
click at [523, 171] on div "على الطريقة الملكية مع نكهات غنية. Description (Ar)" at bounding box center [427, 181] width 211 height 34
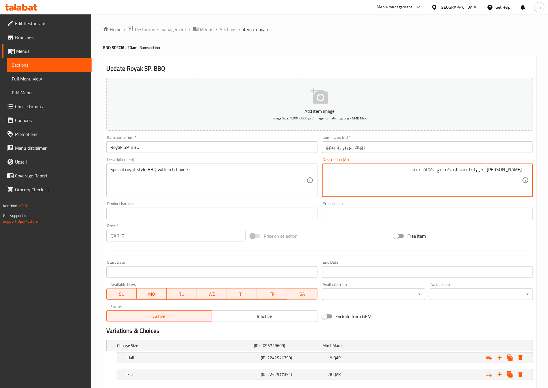
click at [400, 172] on textarea "[PERSON_NAME] على الطريقة الملكية مع نكهات غنية." at bounding box center [424, 180] width 196 height 27
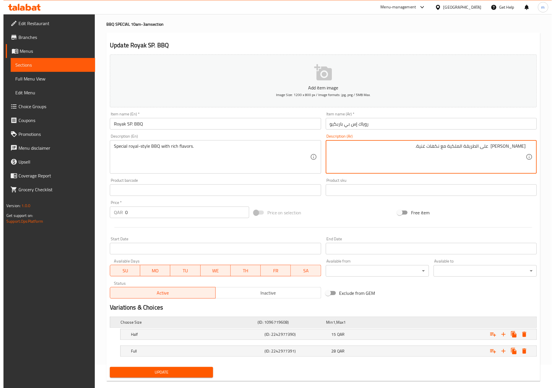
scroll to position [33, 0]
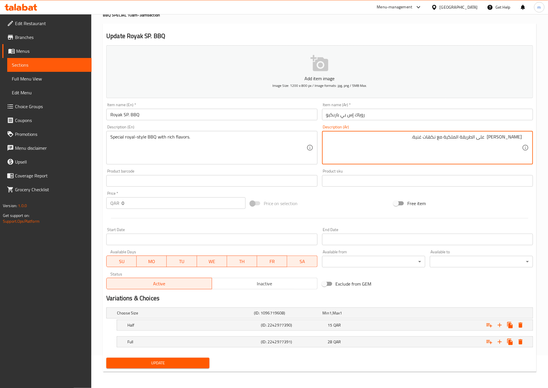
type textarea "[PERSON_NAME] على الطريقة الملكية مع نكهات غنية."
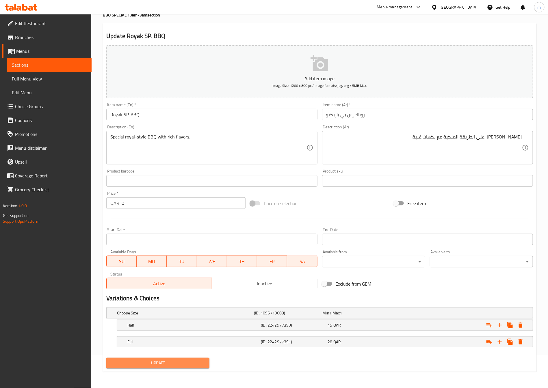
click at [168, 366] on span "Update" at bounding box center [158, 363] width 94 height 7
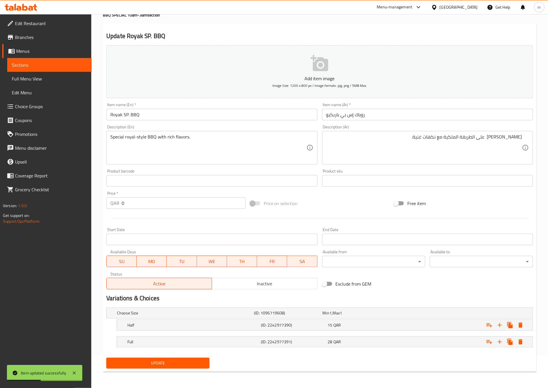
click at [411, 263] on body "Item updated successfully ​ Menu-management Qatar Get Help m Edit Restaurant Br…" at bounding box center [274, 169] width 548 height 374
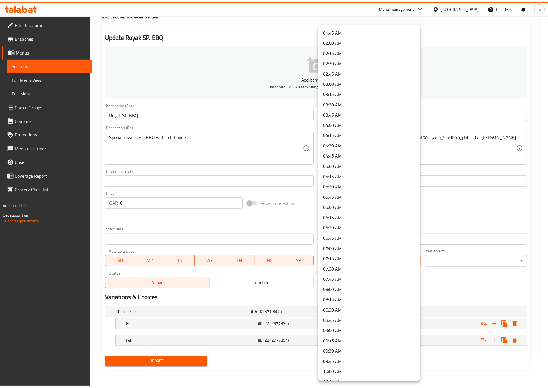
scroll to position [87, 0]
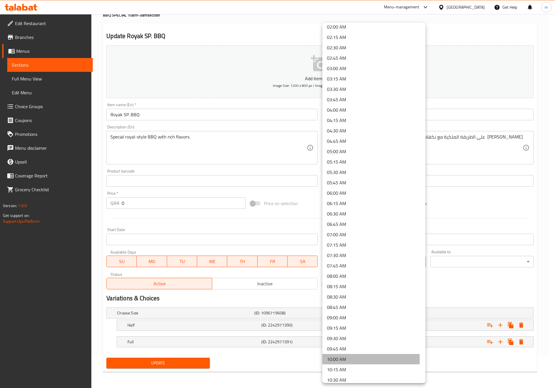
click at [341, 360] on li "10:00 AM" at bounding box center [373, 359] width 103 height 10
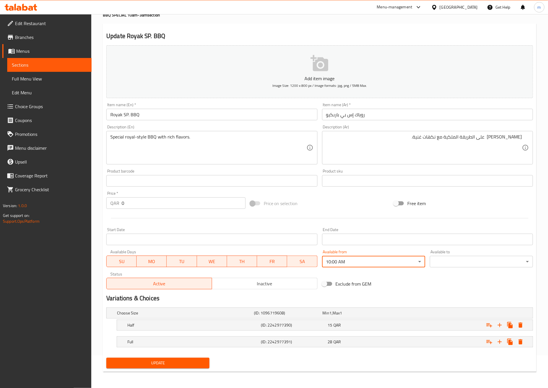
click at [444, 255] on div "Available to ​ ​" at bounding box center [481, 259] width 103 height 18
click at [445, 262] on body "​ Menu-management Qatar Get Help m Edit Restaurant Branches Menus Sections Full…" at bounding box center [274, 169] width 548 height 374
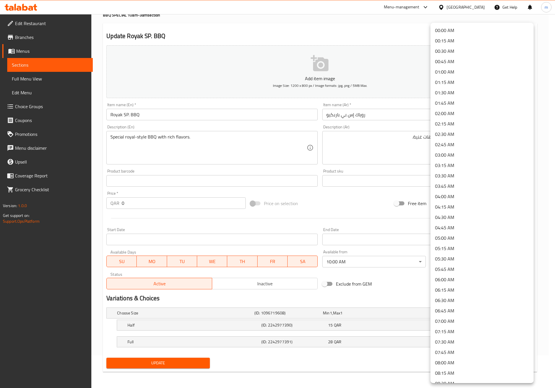
click at [445, 157] on li "03:00 AM" at bounding box center [481, 155] width 103 height 10
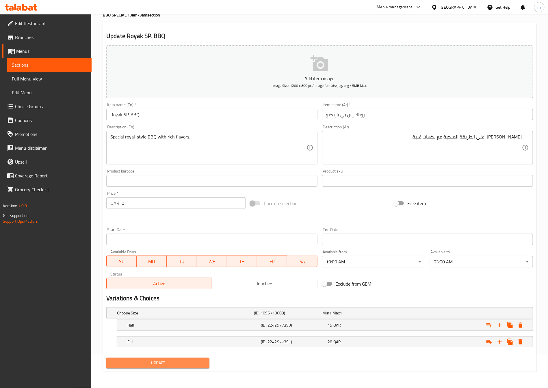
click at [165, 367] on span "Update" at bounding box center [158, 363] width 94 height 7
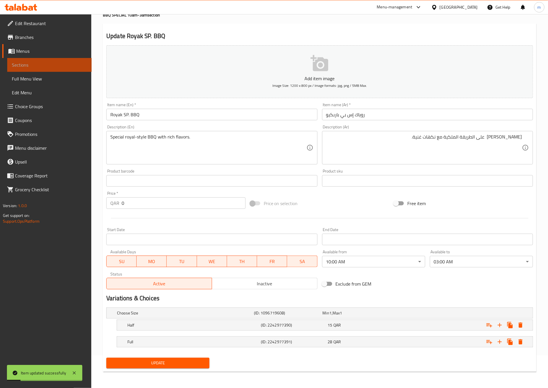
click at [25, 66] on span "Sections" at bounding box center [49, 65] width 75 height 7
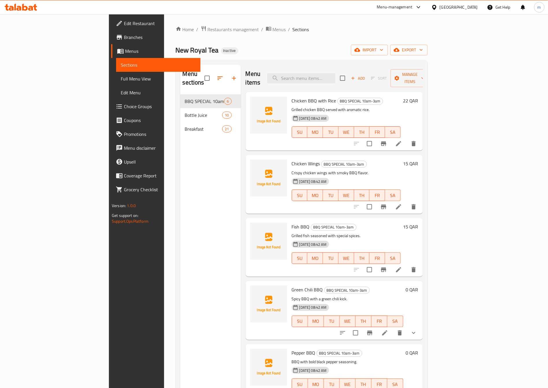
click at [125, 50] on span "Menus" at bounding box center [160, 51] width 71 height 7
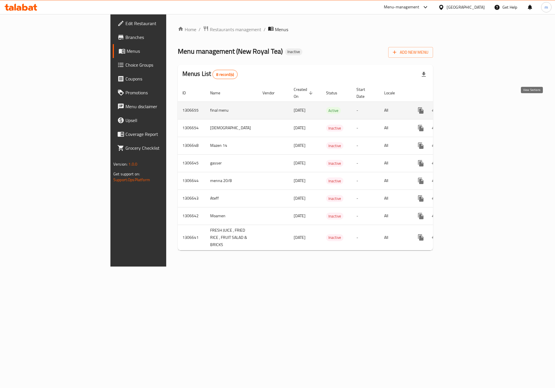
click at [465, 108] on icon "enhanced table" at bounding box center [462, 110] width 5 height 5
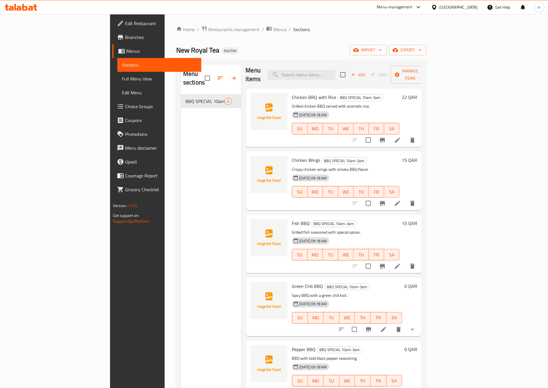
scroll to position [4, 0]
click at [125, 27] on span "Edit Restaurant" at bounding box center [161, 23] width 72 height 7
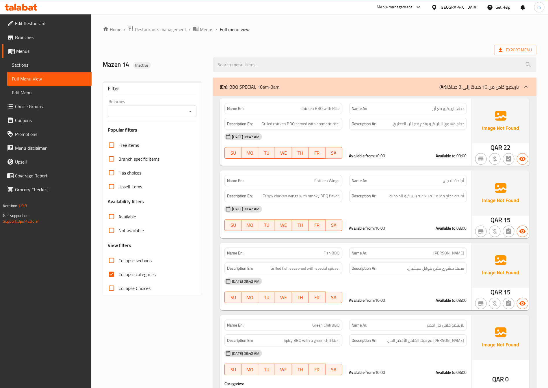
click at [37, 55] on link "Menus" at bounding box center [46, 51] width 89 height 14
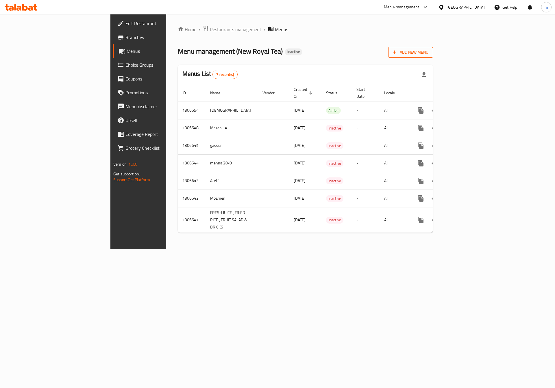
click at [428, 49] on span "Add New Menu" at bounding box center [411, 52] width 36 height 7
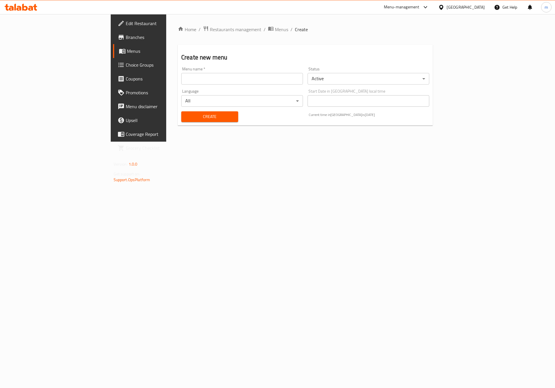
click at [269, 77] on input "text" at bounding box center [242, 79] width 122 height 12
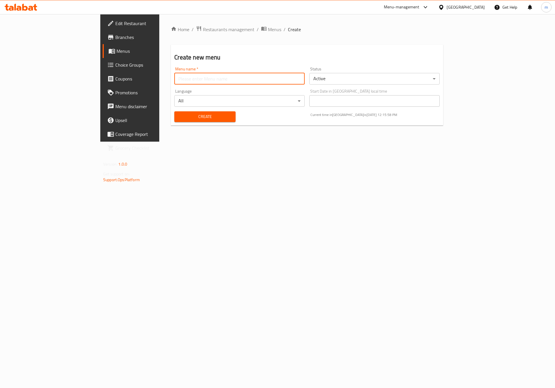
type input "ب"
type input "final menu"
click at [195, 113] on span "Create" at bounding box center [205, 116] width 52 height 7
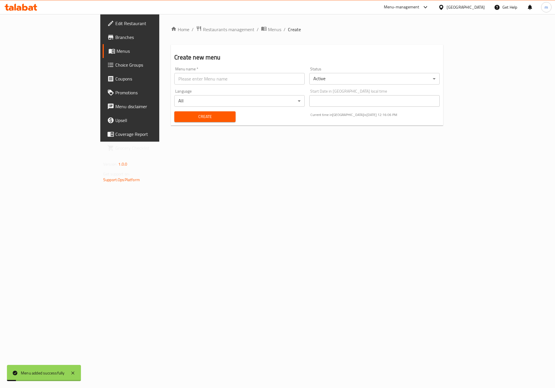
click at [213, 24] on div "Home / Restaurants management / Menus / Create Create new menu Menu name   * Me…" at bounding box center [306, 78] width 295 height 128
click at [268, 26] on span "Menus" at bounding box center [274, 29] width 13 height 7
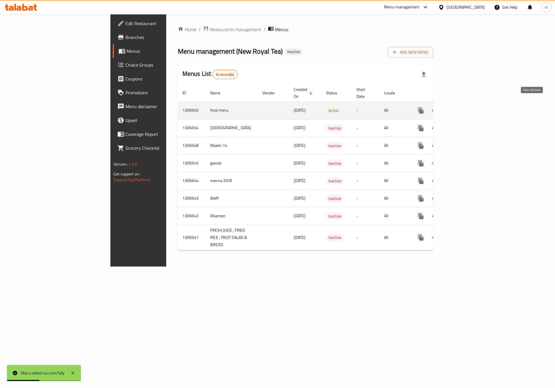
click at [469, 105] on link "enhanced table" at bounding box center [462, 111] width 14 height 14
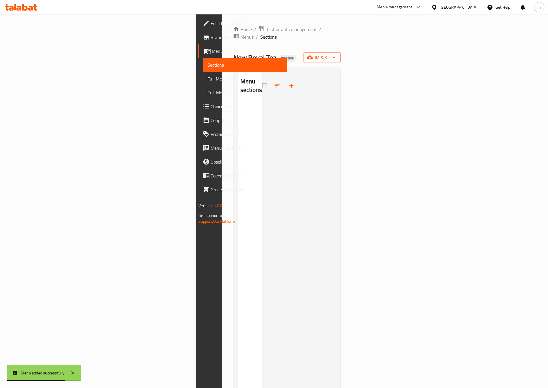
click at [313, 56] on icon "button" at bounding box center [310, 58] width 6 height 4
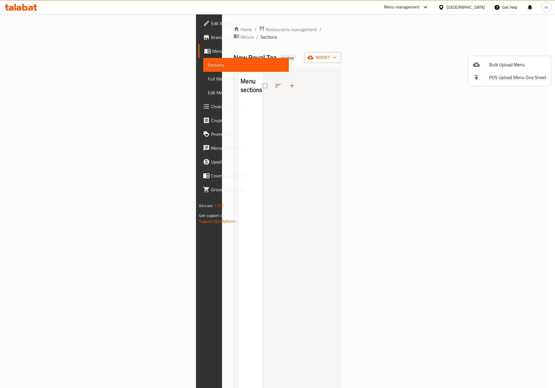
click at [407, 43] on div at bounding box center [277, 194] width 555 height 388
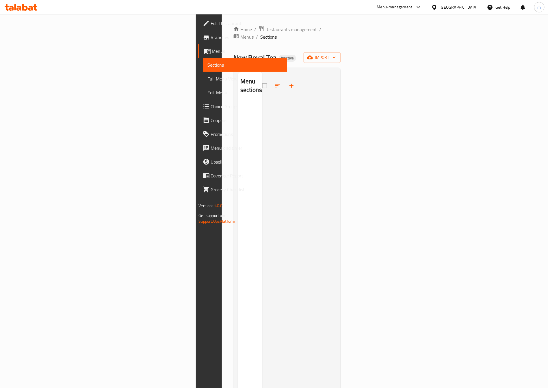
click at [212, 51] on span "Menus" at bounding box center [247, 51] width 71 height 7
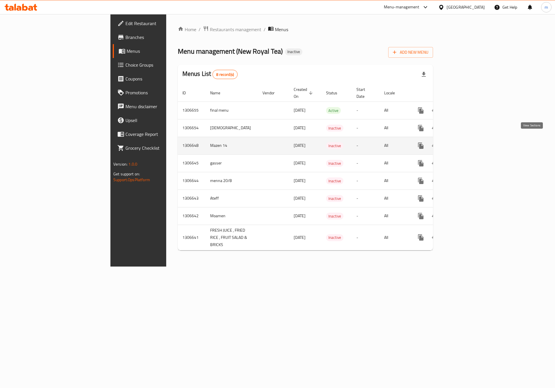
click at [466, 142] on icon "enhanced table" at bounding box center [462, 145] width 7 height 7
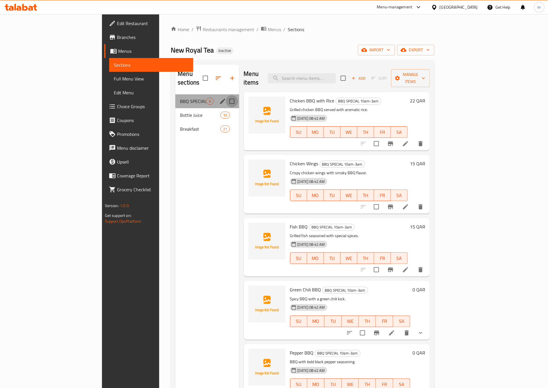
click at [226, 95] on input "Menu sections" at bounding box center [232, 101] width 12 height 12
checkbox input "true"
click at [349, 75] on input "checkbox" at bounding box center [343, 78] width 12 height 12
checkbox input "true"
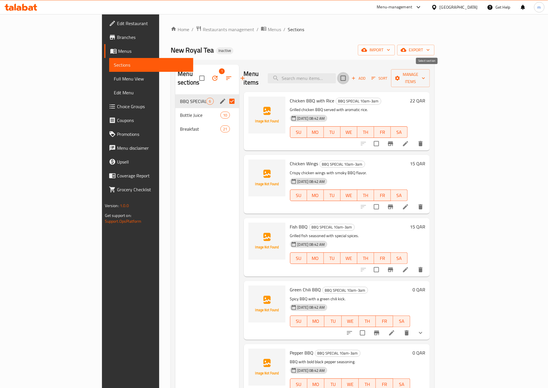
checkbox input "true"
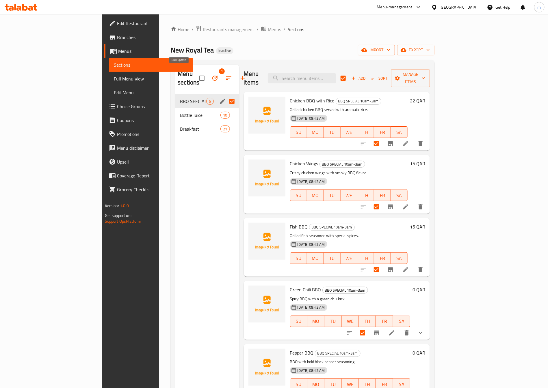
click at [211, 75] on icon "button" at bounding box center [214, 78] width 7 height 7
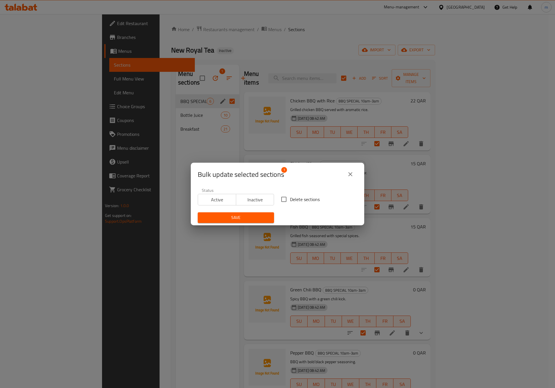
click at [351, 179] on button "close" at bounding box center [350, 175] width 14 height 14
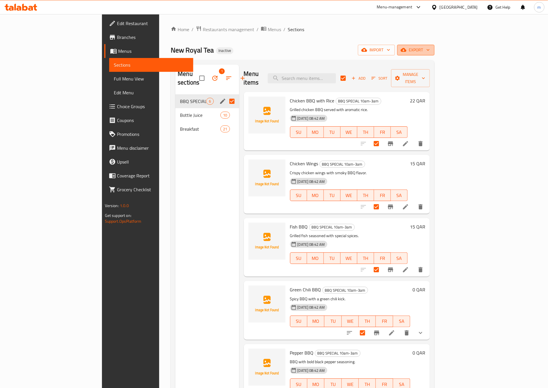
click at [430, 49] on span "export" at bounding box center [416, 50] width 28 height 7
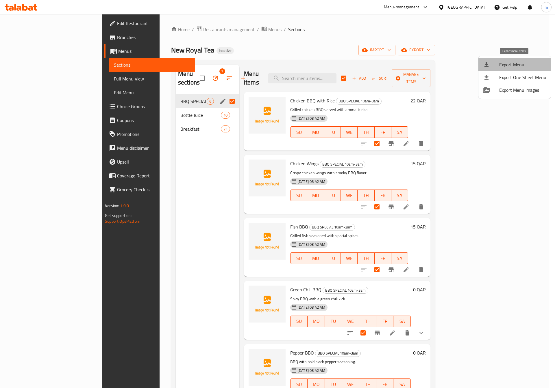
click at [529, 62] on span "Export Menu" at bounding box center [522, 64] width 47 height 7
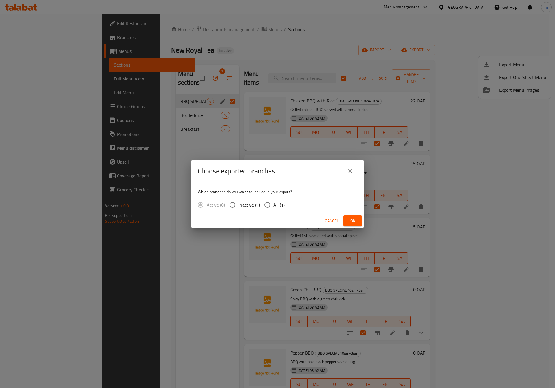
click at [278, 205] on span "All (1)" at bounding box center [278, 205] width 11 height 7
click at [273, 205] on input "All (1)" at bounding box center [267, 205] width 12 height 12
radio input "true"
click at [352, 221] on span "Ok" at bounding box center [352, 220] width 9 height 7
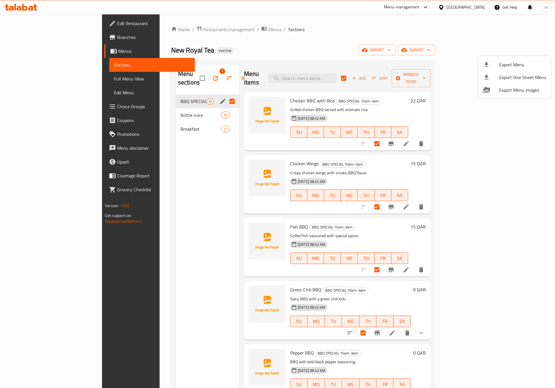
click at [14, 51] on div at bounding box center [277, 194] width 555 height 388
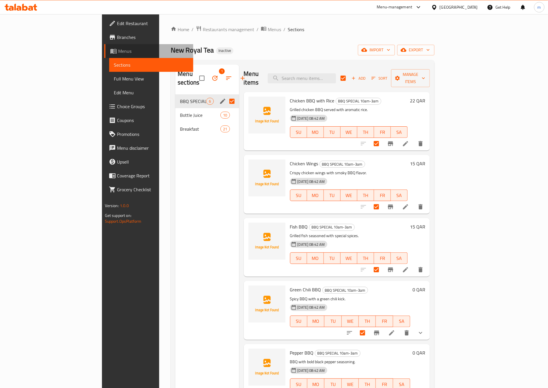
click at [110, 51] on icon at bounding box center [113, 51] width 6 height 5
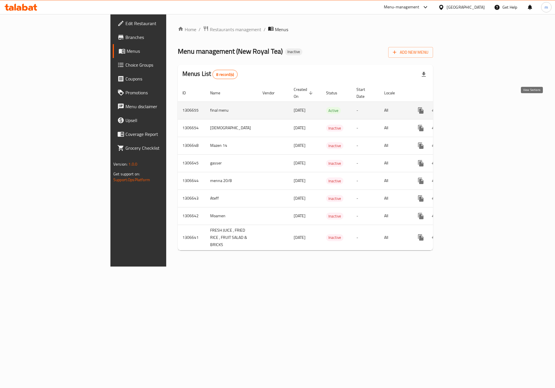
click at [465, 108] on icon "enhanced table" at bounding box center [462, 110] width 5 height 5
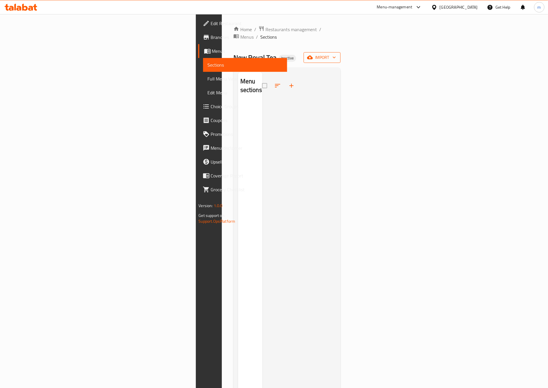
click at [336, 54] on span "import" at bounding box center [322, 57] width 28 height 7
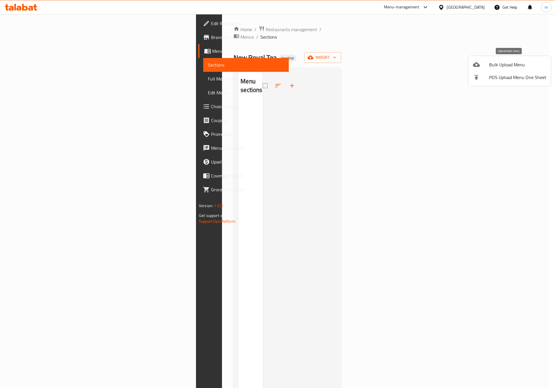
click at [516, 58] on li "Bulk Upload Menu" at bounding box center [509, 64] width 83 height 13
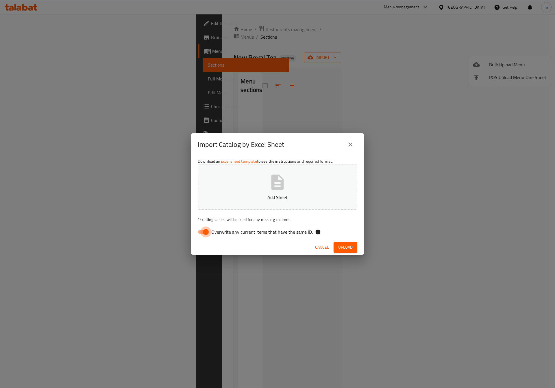
click at [201, 236] on input "Overwrite any current items that have the same ID." at bounding box center [205, 232] width 33 height 11
checkbox input "false"
click at [247, 196] on p "Add Sheet" at bounding box center [278, 197] width 142 height 7
click at [333, 248] on div "Cancel Upload" at bounding box center [277, 247] width 173 height 15
click at [342, 248] on span "Upload" at bounding box center [345, 247] width 14 height 7
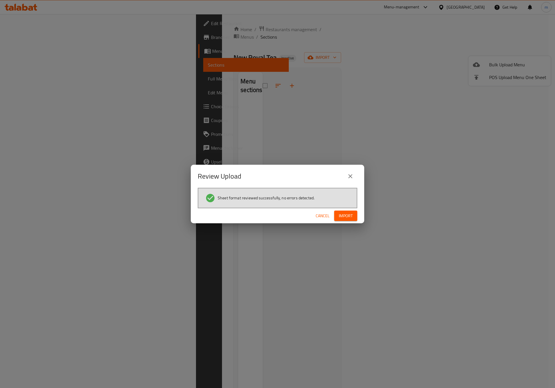
click at [353, 217] on button "Import" at bounding box center [345, 216] width 23 height 11
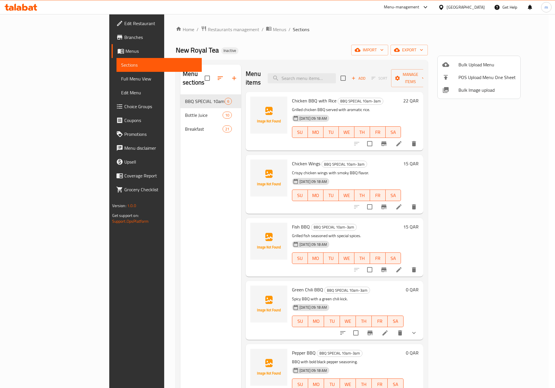
click at [159, 107] on div at bounding box center [277, 194] width 555 height 388
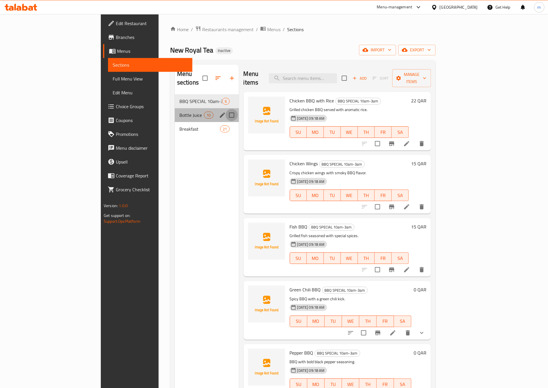
click at [226, 109] on input "Menu sections" at bounding box center [232, 115] width 12 height 12
checkbox input "true"
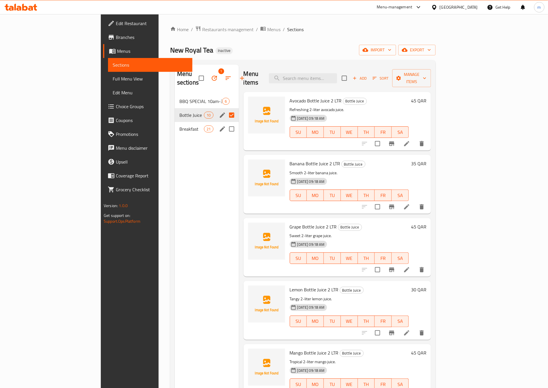
click at [226, 123] on input "Menu sections" at bounding box center [232, 129] width 12 height 12
checkbox input "true"
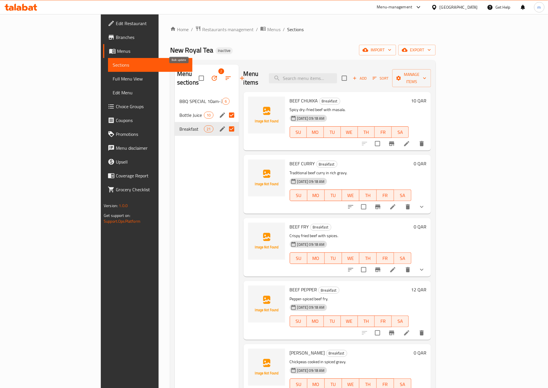
click at [207, 71] on button "button" at bounding box center [214, 78] width 14 height 14
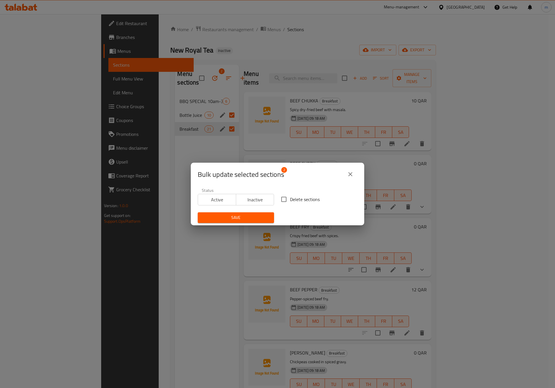
click at [298, 198] on span "Delete sections" at bounding box center [305, 199] width 30 height 7
click at [290, 198] on input "Delete sections" at bounding box center [284, 200] width 12 height 12
checkbox input "true"
click at [253, 213] on button "Save" at bounding box center [236, 218] width 76 height 11
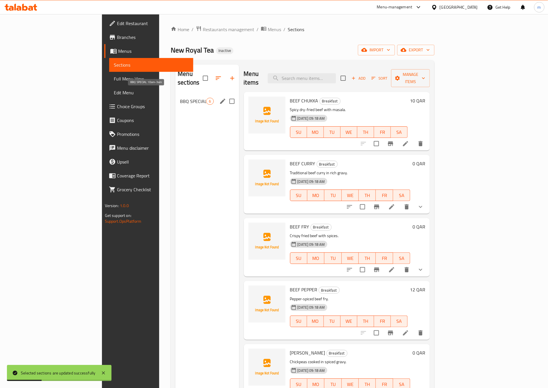
click at [180, 98] on span "BBQ SPECIAL 10am-3am" at bounding box center [193, 101] width 26 height 7
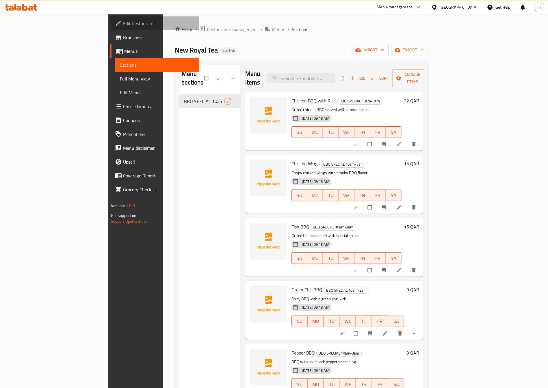
click at [123, 23] on span "Edit Restaurant" at bounding box center [159, 23] width 72 height 7
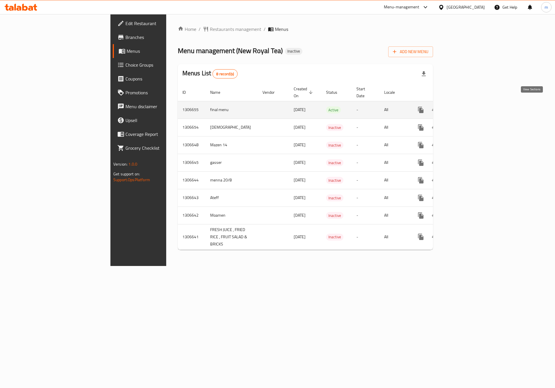
click at [466, 107] on icon "enhanced table" at bounding box center [462, 110] width 7 height 7
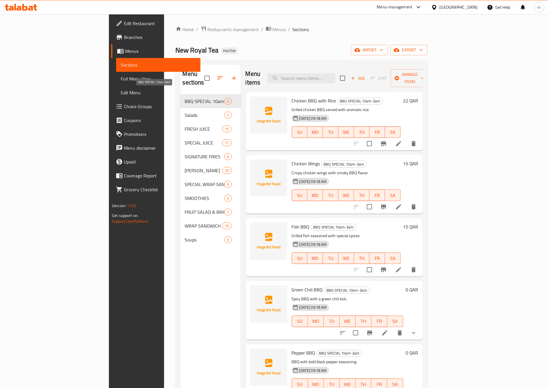
click at [185, 98] on span "BBQ SPECIAL 10am-3am" at bounding box center [205, 101] width 40 height 7
click at [402, 140] on icon at bounding box center [398, 143] width 7 height 7
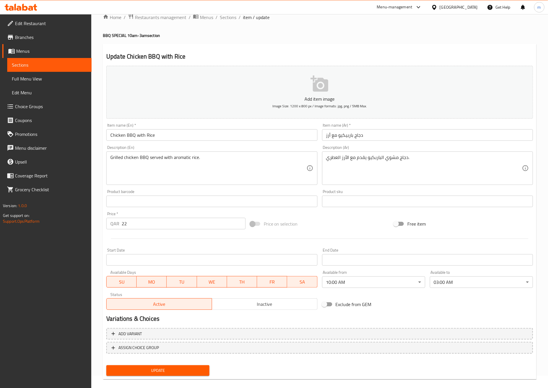
scroll to position [19, 0]
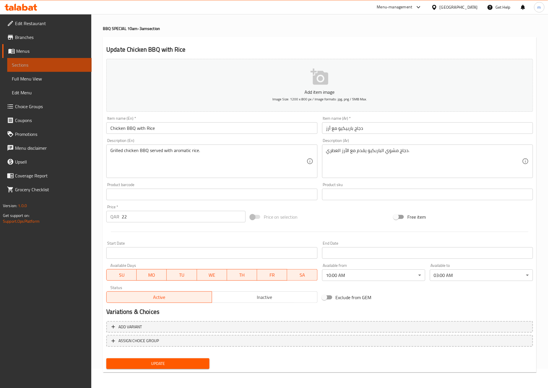
click at [64, 63] on span "Sections" at bounding box center [49, 65] width 75 height 7
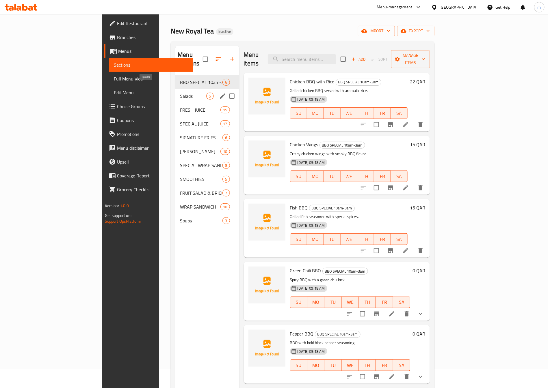
click at [180, 93] on span "Salads" at bounding box center [193, 96] width 26 height 7
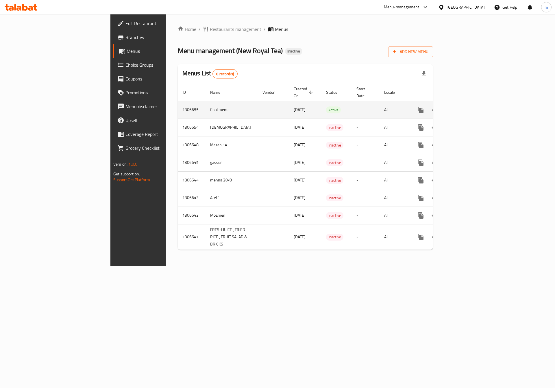
click at [469, 107] on link "enhanced table" at bounding box center [462, 110] width 14 height 14
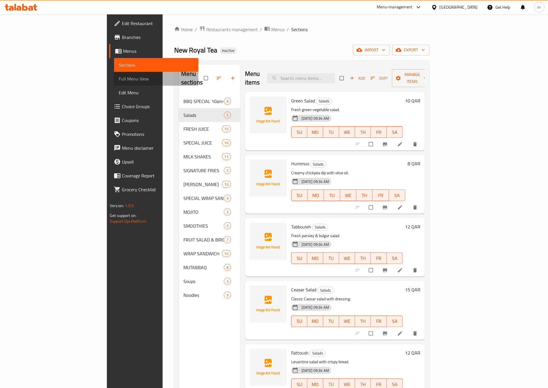
click at [119, 77] on span "Full Menu View" at bounding box center [156, 78] width 75 height 7
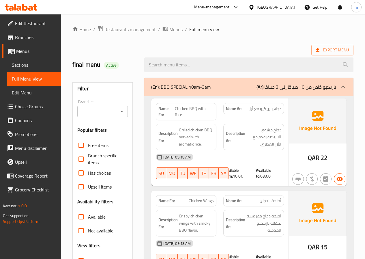
click at [35, 50] on span "Menus" at bounding box center [36, 51] width 40 height 7
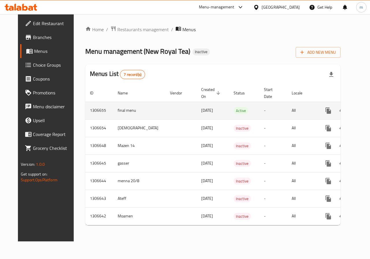
click at [356, 109] on td "enhanced table" at bounding box center [349, 111] width 65 height 18
click at [366, 112] on icon "enhanced table" at bounding box center [369, 110] width 7 height 7
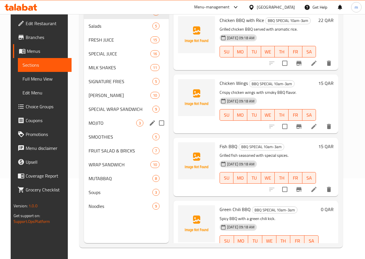
scroll to position [81, 0]
click at [103, 19] on div "BBQ SPECIAL 10am-3am 6" at bounding box center [126, 12] width 85 height 14
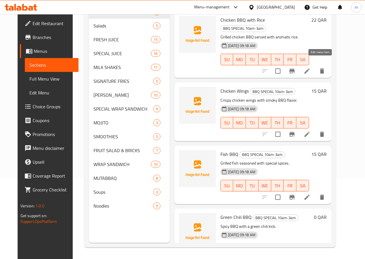
click at [311, 68] on icon at bounding box center [307, 71] width 7 height 7
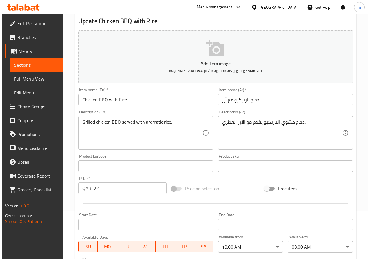
scroll to position [58, 0]
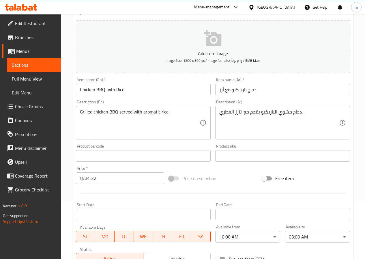
click at [246, 201] on body "​ Menu-management Qatar Get Help m Edit Restaurant Branches Menus Sections Full…" at bounding box center [182, 78] width 365 height 245
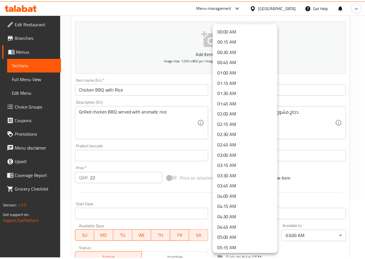
scroll to position [308, 0]
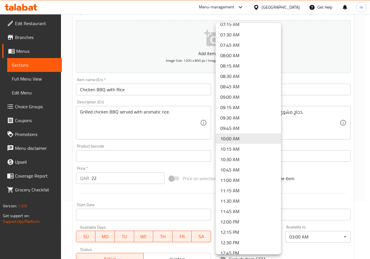
click at [340, 199] on div at bounding box center [185, 129] width 370 height 259
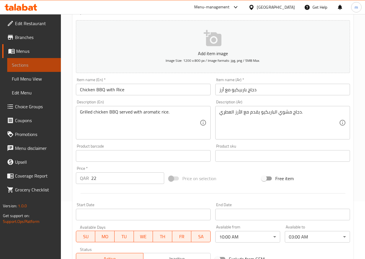
click at [44, 65] on span "Sections" at bounding box center [34, 65] width 44 height 7
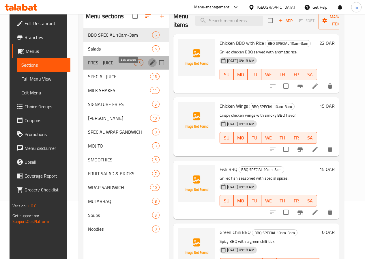
click at [149, 66] on icon "edit" at bounding box center [152, 62] width 7 height 7
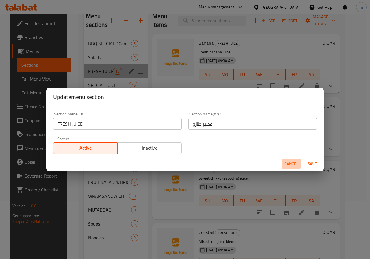
click at [292, 166] on span "Cancel" at bounding box center [291, 163] width 14 height 7
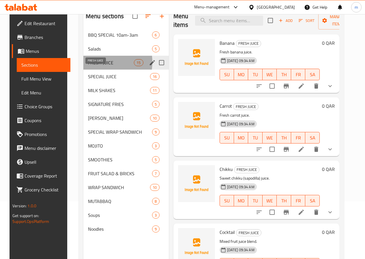
click at [88, 66] on span "FRESH JUICE" at bounding box center [111, 62] width 46 height 7
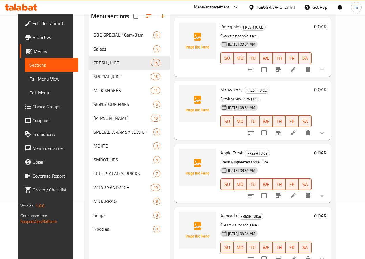
scroll to position [81, 0]
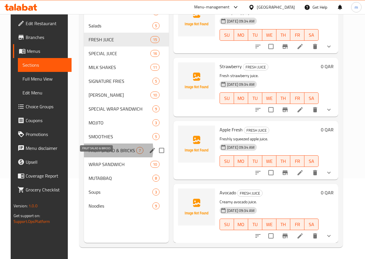
click at [106, 154] on span "FRUIT SALAD & BRICKS" at bounding box center [113, 150] width 48 height 7
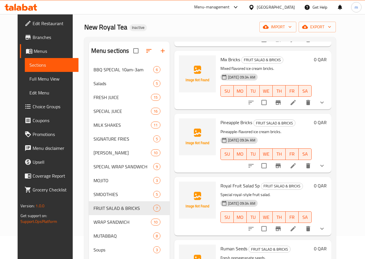
scroll to position [206, 0]
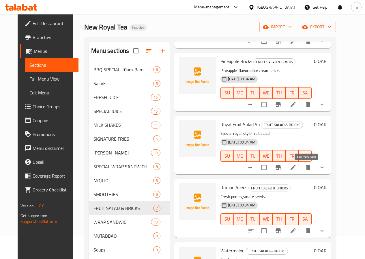
click at [297, 168] on icon at bounding box center [293, 167] width 7 height 7
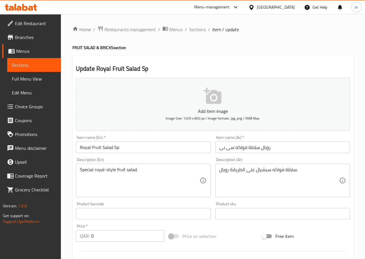
click at [231, 148] on input "رويال سلطة فواكه سى بى" at bounding box center [282, 148] width 135 height 12
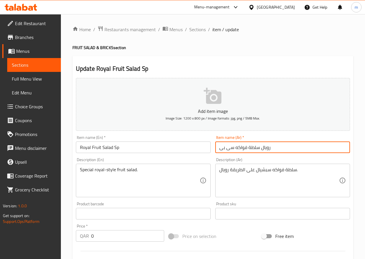
click at [231, 148] on input "رويال سلطة فواكه سى بى" at bounding box center [282, 148] width 135 height 12
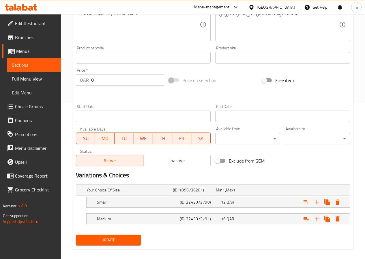
scroll to position [162, 0]
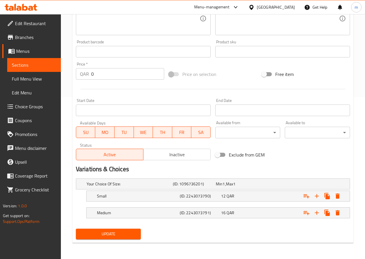
type input "رويال سلطة فواكه أس بى"
click at [116, 236] on span "Update" at bounding box center [109, 233] width 56 height 7
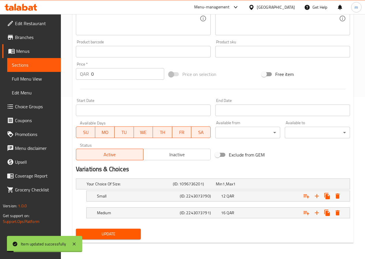
click at [36, 61] on link "Sections" at bounding box center [34, 65] width 54 height 14
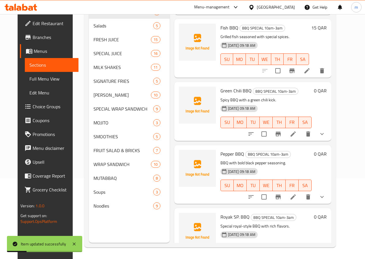
scroll to position [143, 0]
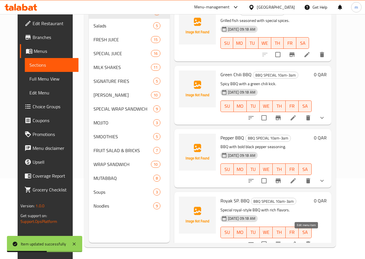
click at [296, 241] on icon at bounding box center [293, 243] width 5 height 5
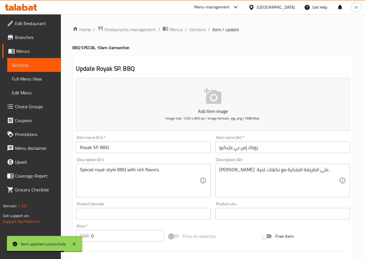
click at [39, 64] on span "Sections" at bounding box center [34, 65] width 44 height 7
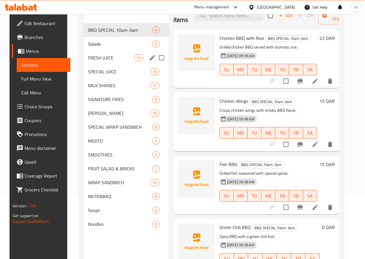
scroll to position [81, 0]
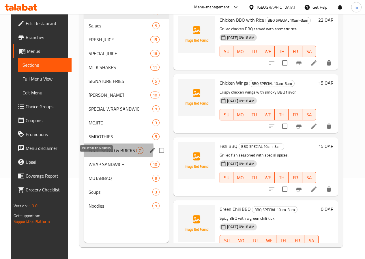
click at [102, 154] on span "FRUIT SALAD & BRICKS" at bounding box center [113, 150] width 48 height 7
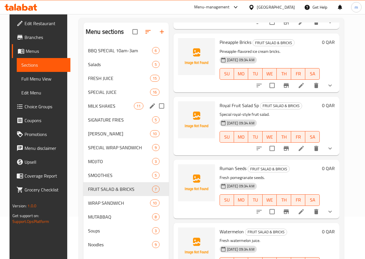
scroll to position [81, 0]
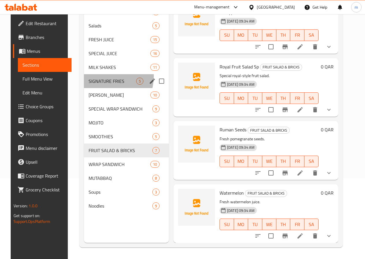
click at [93, 85] on div "SIGNATURE FRIES 5" at bounding box center [126, 81] width 85 height 14
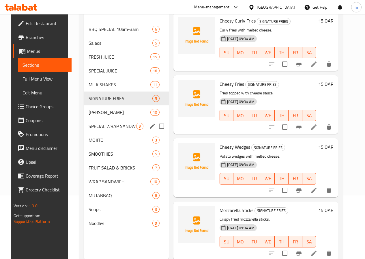
scroll to position [23, 0]
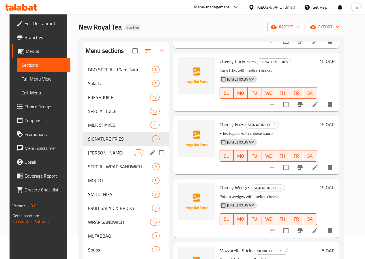
click at [93, 157] on div "FRIED RICE 10" at bounding box center [125, 153] width 85 height 14
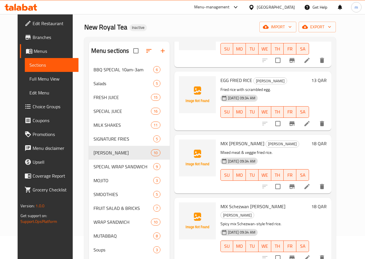
scroll to position [195, 0]
click at [311, 183] on icon at bounding box center [307, 186] width 7 height 7
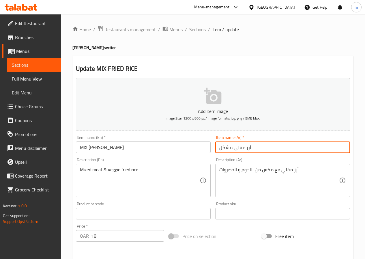
click at [225, 147] on input "أرز مقلي مشكل" at bounding box center [282, 148] width 135 height 12
type input "أرز مقلي مشكل"
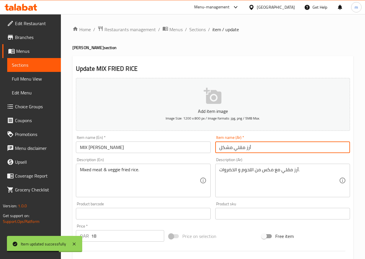
click at [268, 148] on input "أرز مقلي مشكل" at bounding box center [282, 148] width 135 height 12
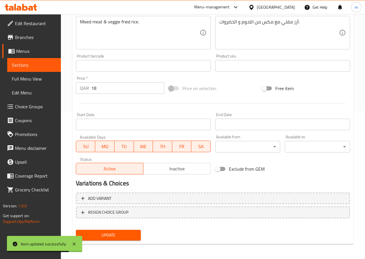
scroll to position [149, 0]
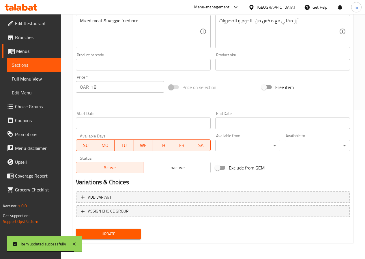
click at [101, 232] on span "Update" at bounding box center [109, 233] width 56 height 7
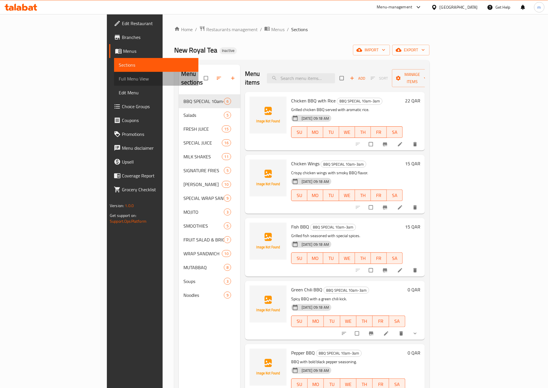
click at [119, 76] on span "Full Menu View" at bounding box center [156, 78] width 75 height 7
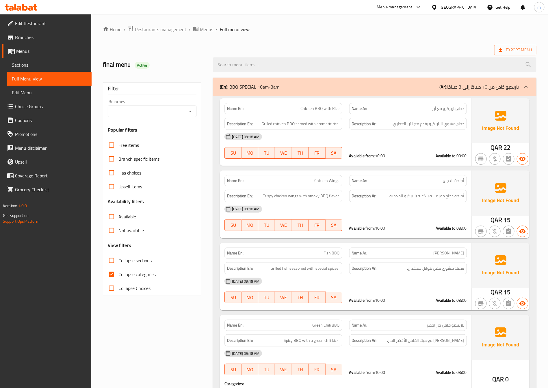
click at [521, 84] on div at bounding box center [526, 87] width 14 height 14
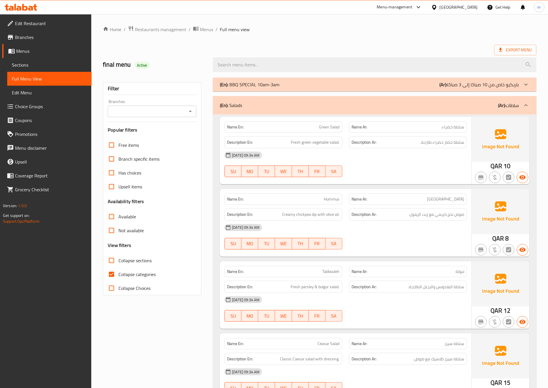
click at [525, 103] on icon at bounding box center [526, 105] width 7 height 7
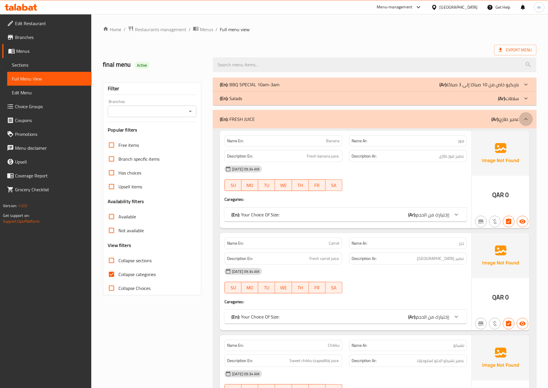
click at [523, 122] on icon at bounding box center [526, 119] width 7 height 7
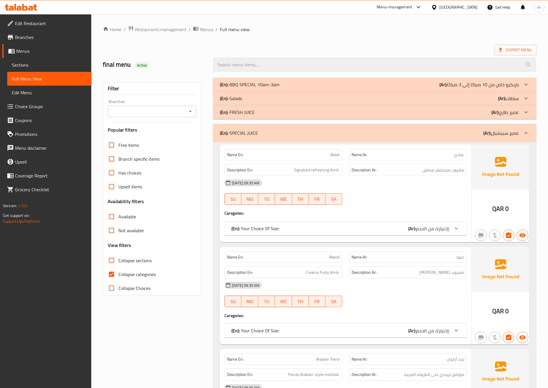
click at [520, 133] on div at bounding box center [526, 133] width 14 height 14
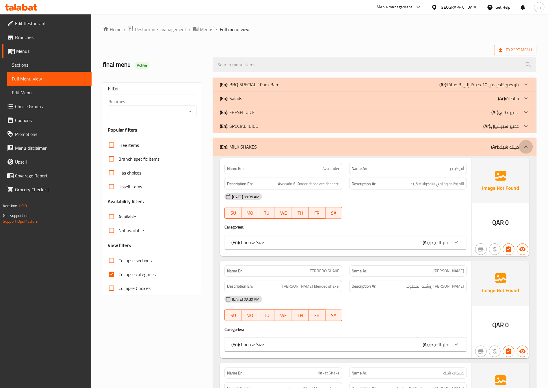
click at [519, 145] on div at bounding box center [526, 147] width 14 height 14
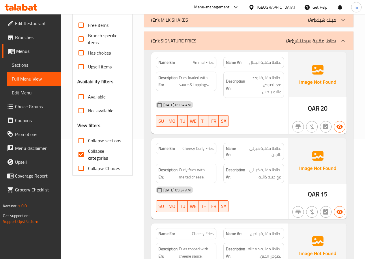
scroll to position [116, 0]
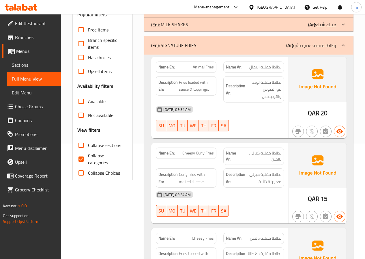
click at [82, 156] on input "Collapse categories" at bounding box center [81, 159] width 14 height 14
checkbox input "false"
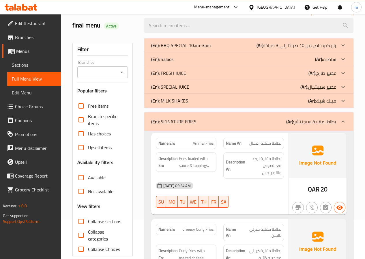
scroll to position [29, 0]
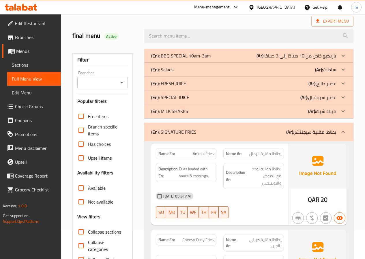
click at [342, 135] on icon at bounding box center [343, 132] width 7 height 7
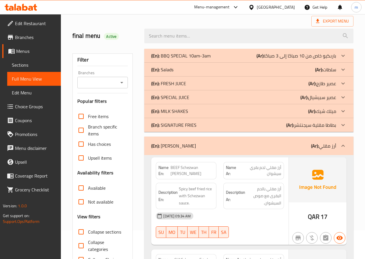
click at [347, 143] on icon at bounding box center [343, 145] width 7 height 7
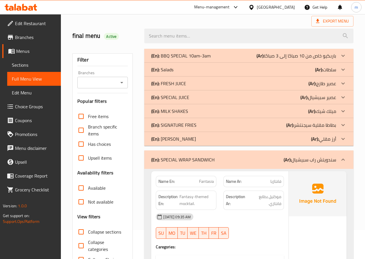
click at [339, 57] on div at bounding box center [344, 56] width 14 height 14
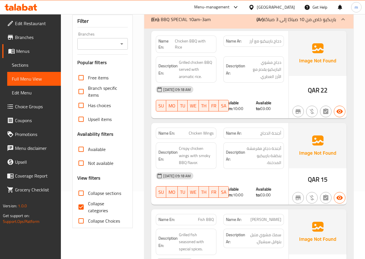
scroll to position [31, 0]
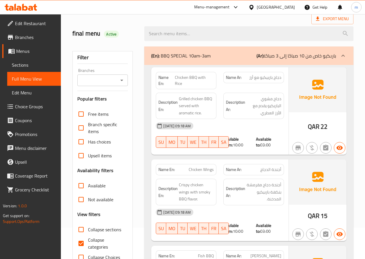
click at [85, 227] on input "Collapse sections" at bounding box center [81, 230] width 14 height 14
checkbox input "true"
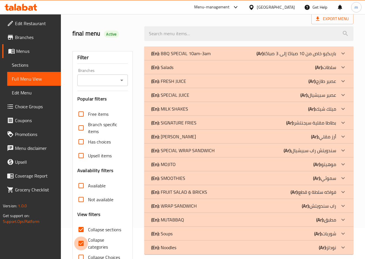
click at [82, 246] on input "Collapse categories" at bounding box center [81, 244] width 14 height 14
checkbox input "false"
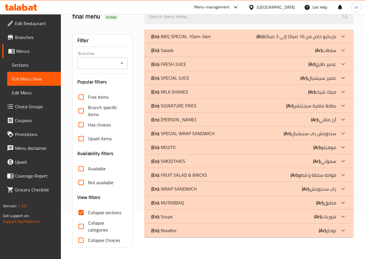
click at [267, 35] on p "(Ar): باربكيو خاص من 10 صباحًا إلى 3 صباحًا" at bounding box center [297, 36] width 80 height 7
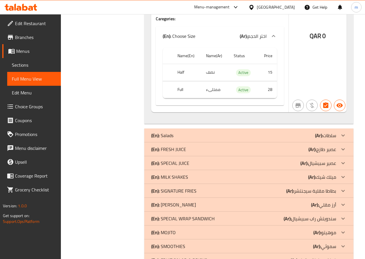
scroll to position [852, 0]
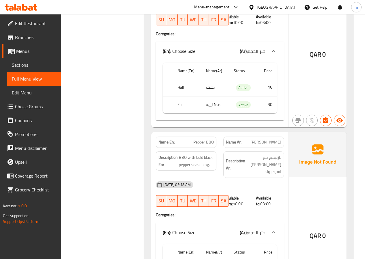
scroll to position [413, 0]
click at [31, 79] on span "Full Menu View" at bounding box center [34, 78] width 44 height 7
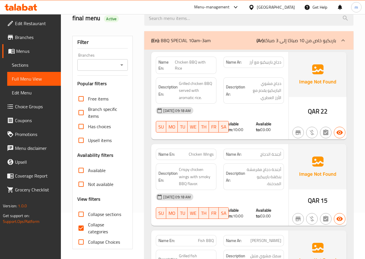
scroll to position [87, 0]
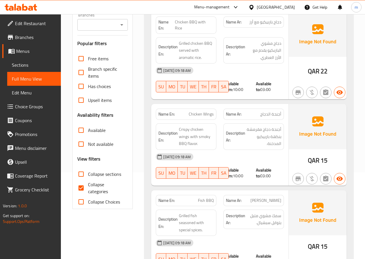
click at [89, 185] on span "Collapse categories" at bounding box center [106, 188] width 36 height 14
click at [88, 185] on input "Collapse categories" at bounding box center [81, 188] width 14 height 14
click at [79, 190] on input "Collapse categories" at bounding box center [81, 188] width 14 height 14
checkbox input "true"
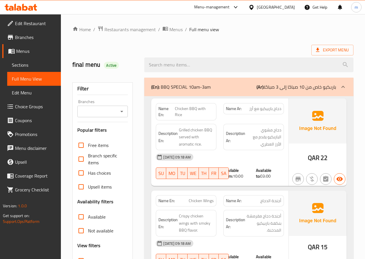
click at [320, 85] on p "(Ar): باربكيو خاص من 10 صباحًا إلى 3 صباحًا" at bounding box center [297, 86] width 80 height 7
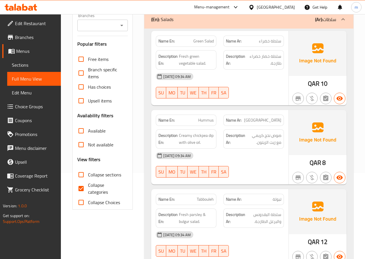
scroll to position [87, 0]
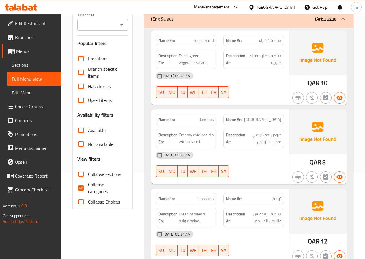
click at [95, 173] on span "Collapse sections" at bounding box center [104, 174] width 33 height 7
click at [88, 173] on input "Collapse sections" at bounding box center [81, 174] width 14 height 14
checkbox input "true"
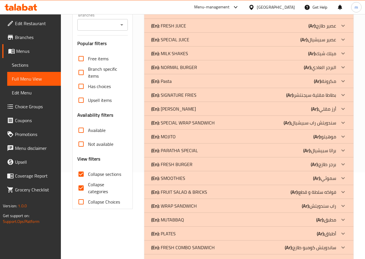
click at [82, 186] on input "Collapse categories" at bounding box center [81, 188] width 14 height 14
checkbox input "false"
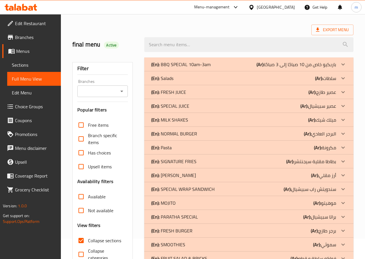
scroll to position [6, 0]
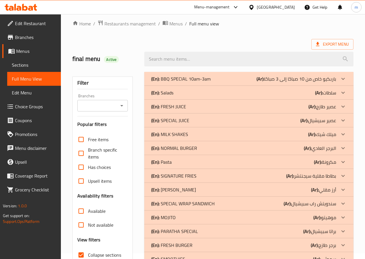
click at [227, 82] on div "(En): FRESH JUICE (Ar): عصير طازج" at bounding box center [243, 78] width 185 height 7
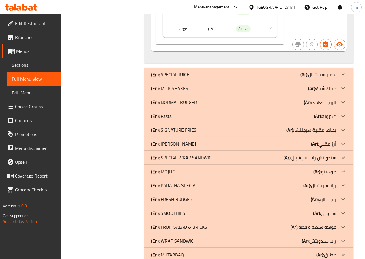
scroll to position [2952, 0]
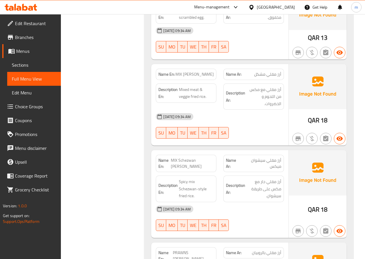
scroll to position [3385, 0]
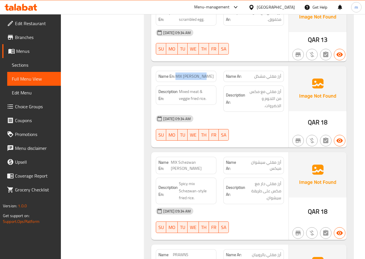
drag, startPoint x: 187, startPoint y: 76, endPoint x: 214, endPoint y: 78, distance: 27.0
copy span "MIX [PERSON_NAME]"
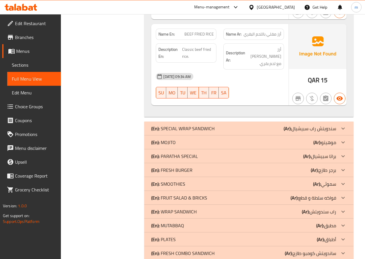
scroll to position [3876, 0]
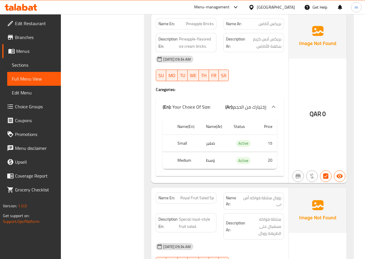
scroll to position [4511, 0]
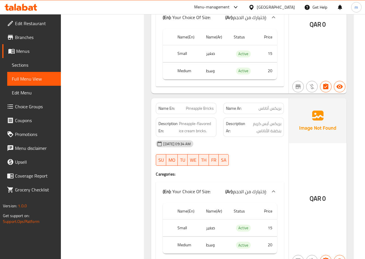
click at [43, 79] on span "Full Menu View" at bounding box center [34, 78] width 44 height 7
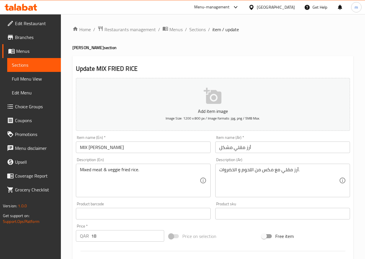
click at [36, 59] on link "Sections" at bounding box center [34, 65] width 54 height 14
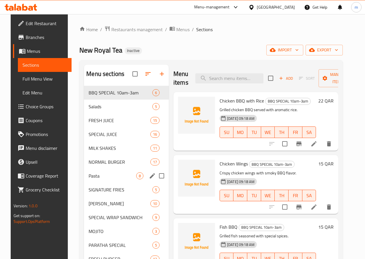
scroll to position [87, 0]
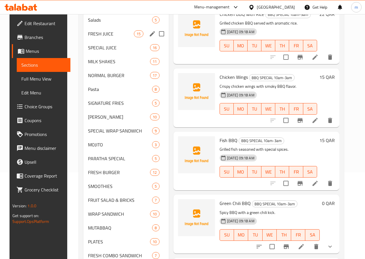
click at [98, 38] on div "FRESH JUICE 15" at bounding box center [125, 34] width 85 height 14
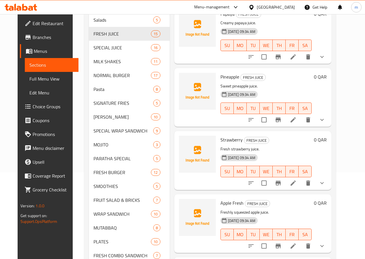
scroll to position [633, 0]
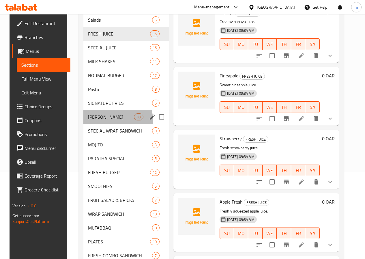
click at [95, 124] on div "FRIED RICE 10" at bounding box center [125, 117] width 85 height 14
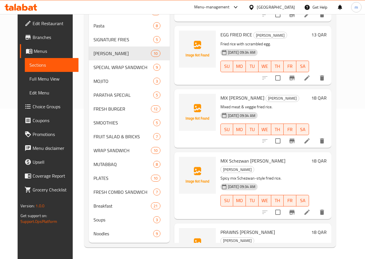
scroll to position [115, 0]
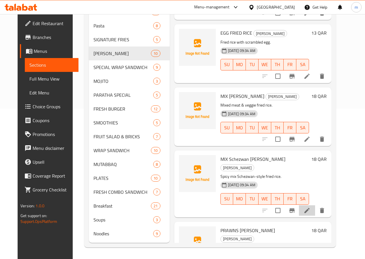
click at [315, 205] on li at bounding box center [307, 210] width 16 height 10
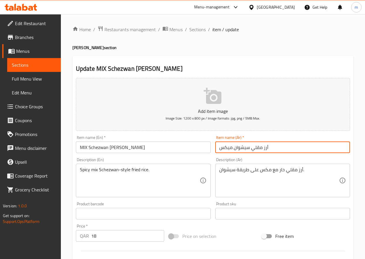
click at [226, 144] on input "أرز مقلي سيشوان ميكس" at bounding box center [282, 148] width 135 height 12
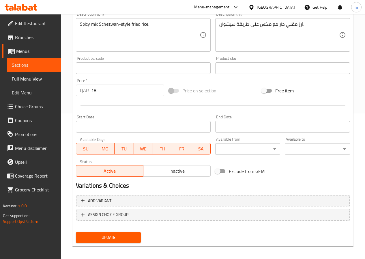
scroll to position [149, 0]
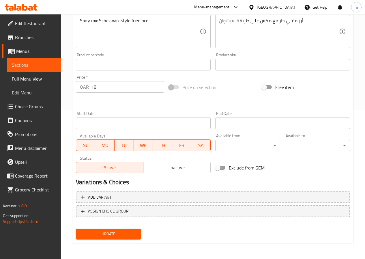
type input "أرز مقلي سيشوان مشكل"
click at [126, 230] on span "Update" at bounding box center [109, 233] width 56 height 7
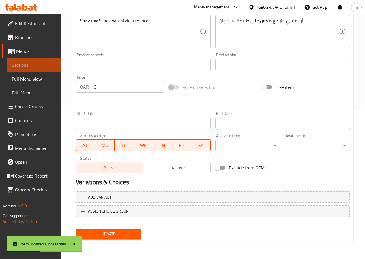
click at [45, 67] on span "Sections" at bounding box center [34, 65] width 44 height 7
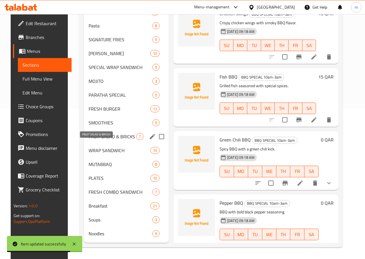
scroll to position [159, 0]
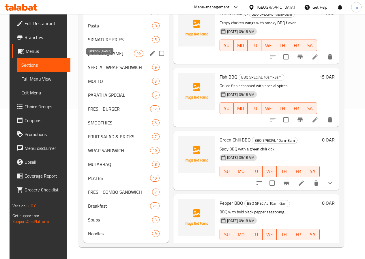
click at [100, 51] on span "[PERSON_NAME]" at bounding box center [111, 53] width 46 height 7
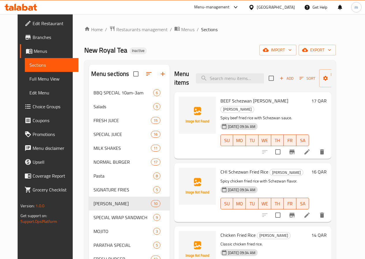
click at [246, 67] on div "Menu items Add Sort Manage items" at bounding box center [252, 78] width 157 height 27
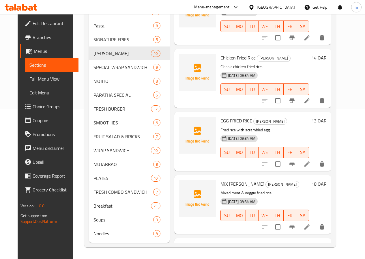
scroll to position [87, 0]
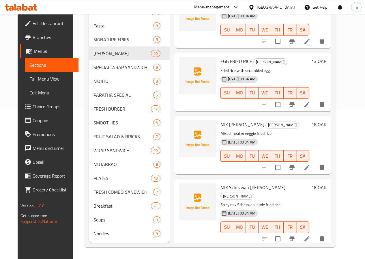
click at [310, 165] on icon at bounding box center [307, 167] width 5 height 5
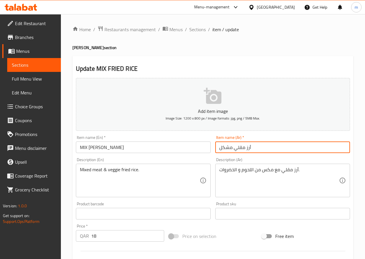
click at [228, 145] on input "أرز مقلي مشكل" at bounding box center [282, 148] width 135 height 12
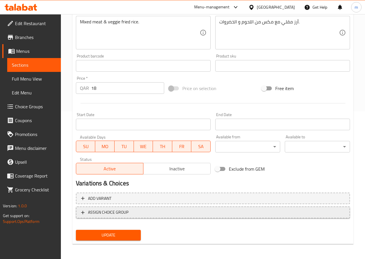
scroll to position [149, 0]
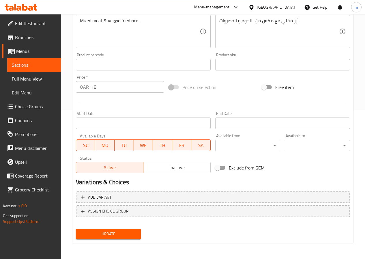
type input "أرز مقلي ميكس"
click at [105, 232] on span "Update" at bounding box center [109, 233] width 56 height 7
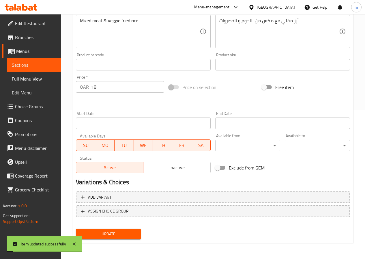
click at [27, 59] on link "Sections" at bounding box center [34, 65] width 54 height 14
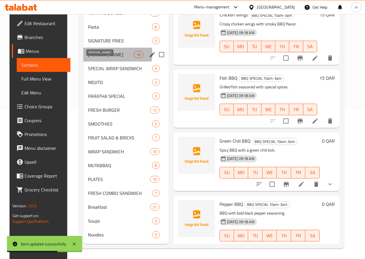
click at [99, 58] on span "[PERSON_NAME]" at bounding box center [111, 54] width 46 height 7
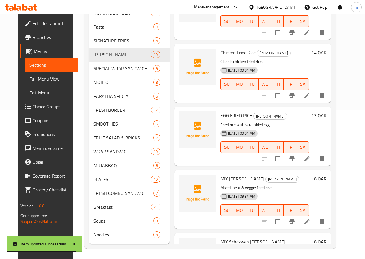
scroll to position [87, 0]
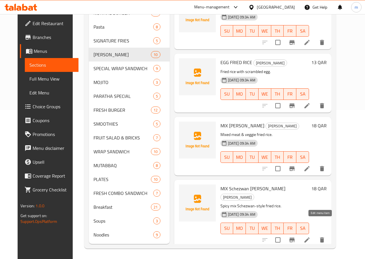
click at [310, 237] on icon at bounding box center [307, 239] width 5 height 5
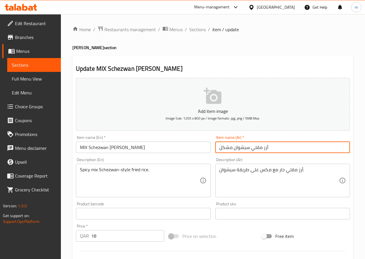
click at [224, 149] on input "أرز مقلي سيشوان مشكل" at bounding box center [282, 148] width 135 height 12
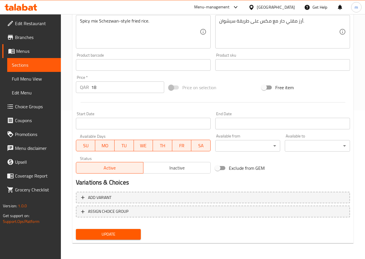
scroll to position [149, 0]
type input "أرز مقلي سيشوان ميكس"
click at [109, 232] on span "Update" at bounding box center [109, 233] width 56 height 7
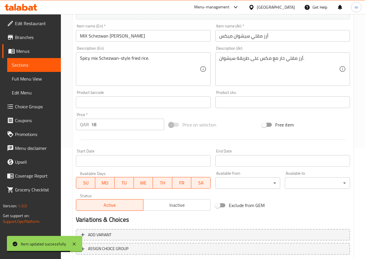
scroll to position [34, 0]
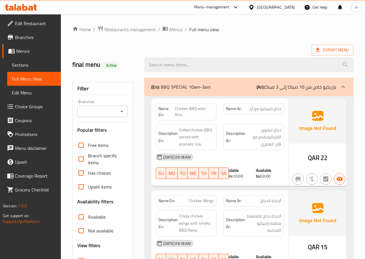
scroll to position [58, 0]
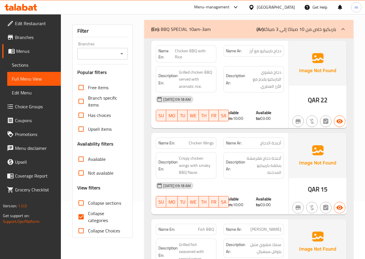
click at [86, 200] on input "Collapse sections" at bounding box center [81, 203] width 14 height 14
checkbox input "true"
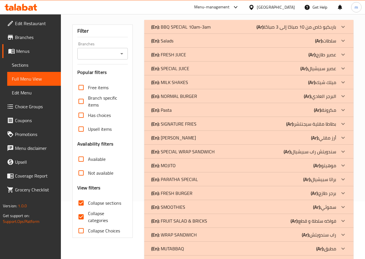
click at [79, 213] on input "Collapse categories" at bounding box center [81, 217] width 14 height 14
checkbox input "false"
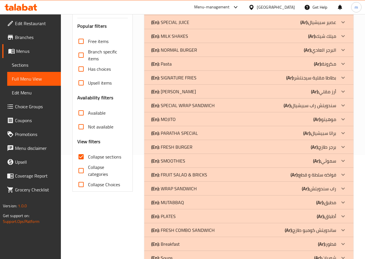
scroll to position [135, 0]
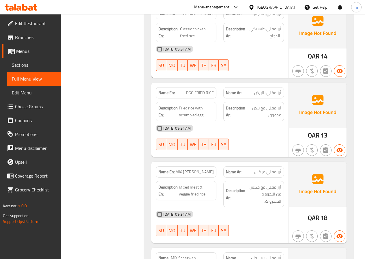
scroll to position [424, 0]
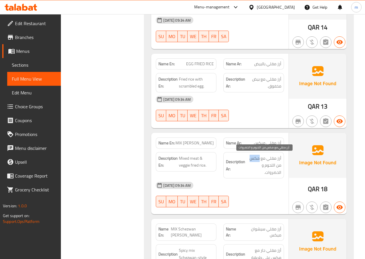
drag, startPoint x: 250, startPoint y: 159, endPoint x: 259, endPoint y: 161, distance: 9.5
click at [259, 161] on span "أرز مقلي مع مكس من اللحوم و الخضروات." at bounding box center [264, 165] width 35 height 21
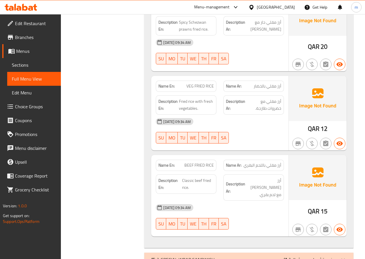
scroll to position [829, 0]
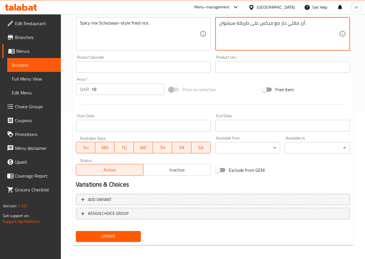
scroll to position [149, 0]
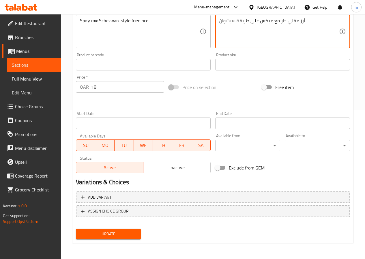
type textarea "أرز مقلي حار مع ميكس على طريقة سيشوان."
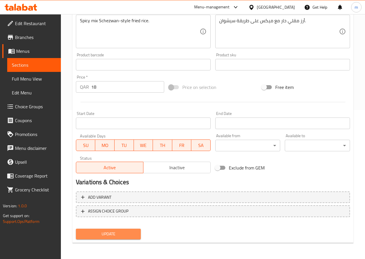
click at [111, 233] on span "Update" at bounding box center [109, 233] width 56 height 7
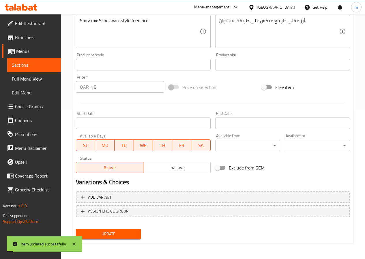
click at [37, 61] on link "Sections" at bounding box center [34, 65] width 54 height 14
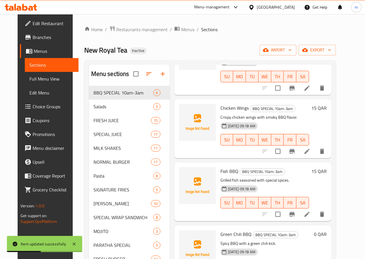
scroll to position [65, 0]
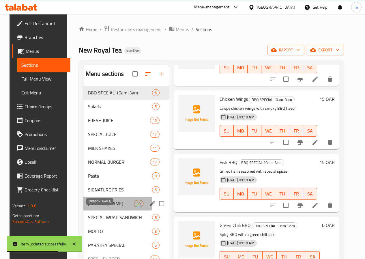
click at [99, 207] on span "[PERSON_NAME]" at bounding box center [111, 203] width 46 height 7
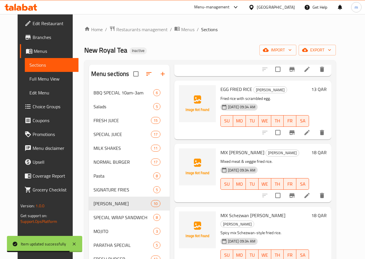
scroll to position [209, 0]
click at [310, 193] on icon at bounding box center [307, 195] width 5 height 5
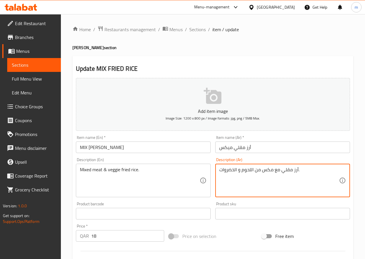
click at [269, 171] on textarea "أرز مقلي مع مكس من اللحوم و الخضروات." at bounding box center [280, 180] width 120 height 27
click at [271, 171] on textarea "أرز مقلي مع ميس من اللحوم و الخضروات." at bounding box center [280, 180] width 120 height 27
click at [267, 170] on textarea "أرز مقلي مع ميس من اللحوم و الخضروات." at bounding box center [280, 180] width 120 height 27
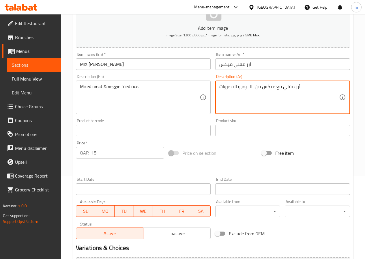
scroll to position [144, 0]
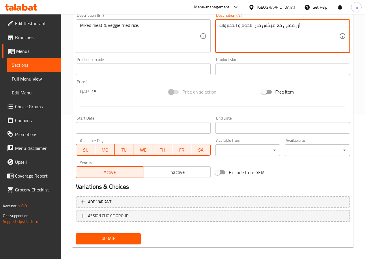
type textarea "أرز مقلي مع ميكس من اللحوم و الخضروات."
click at [104, 237] on span "Update" at bounding box center [109, 238] width 56 height 7
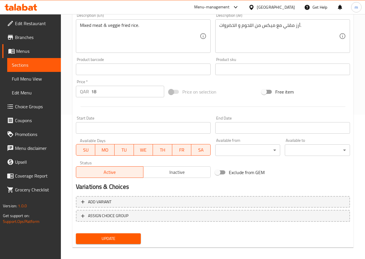
click at [36, 79] on span "Full Menu View" at bounding box center [34, 78] width 44 height 7
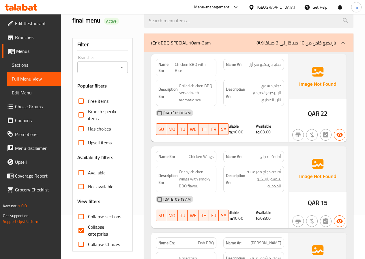
scroll to position [73, 0]
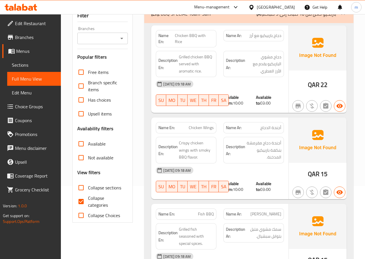
click at [77, 203] on input "Collapse categories" at bounding box center [81, 202] width 14 height 14
checkbox input "false"
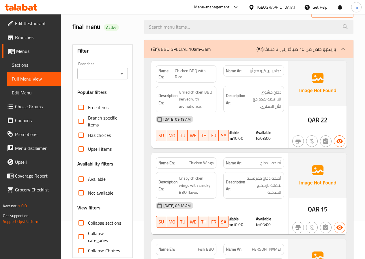
scroll to position [0, 0]
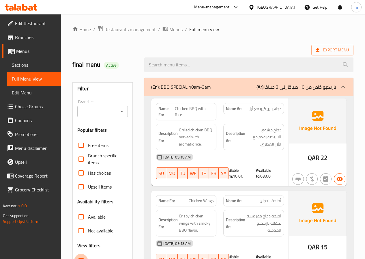
click at [80, 254] on input "Collapse sections" at bounding box center [81, 261] width 14 height 14
checkbox input "true"
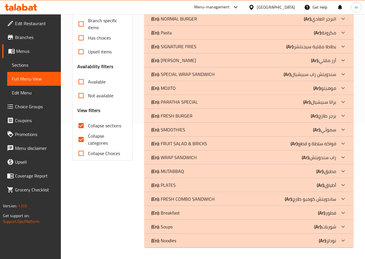
click at [80, 133] on input "Collapse categories" at bounding box center [81, 140] width 14 height 14
checkbox input "false"
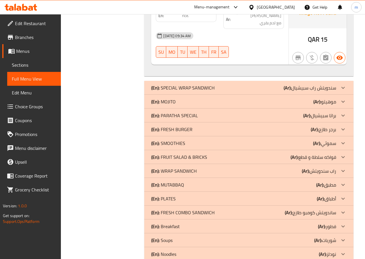
scroll to position [1002, 0]
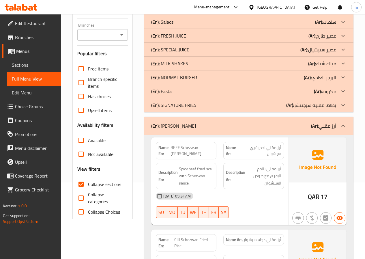
scroll to position [20, 0]
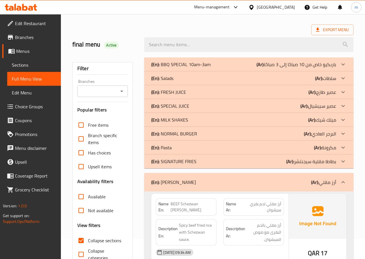
click at [307, 71] on div "(En): FRESH JUICE (Ar): عصير طازج" at bounding box center [248, 64] width 209 height 14
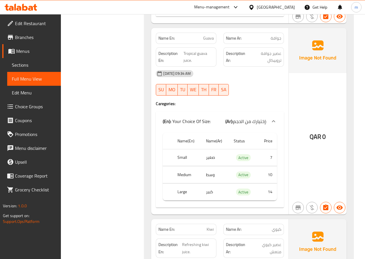
scroll to position [1233, 0]
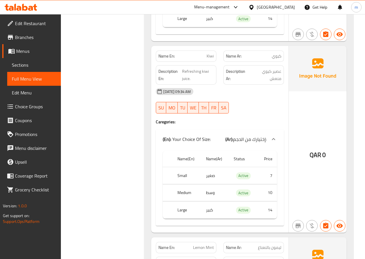
click at [24, 51] on span "Menus" at bounding box center [36, 51] width 40 height 7
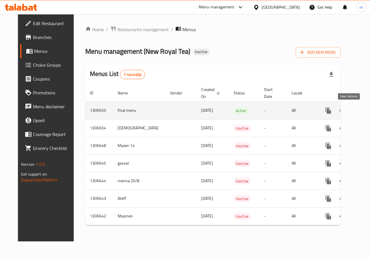
click at [365, 112] on icon "enhanced table" at bounding box center [369, 110] width 7 height 7
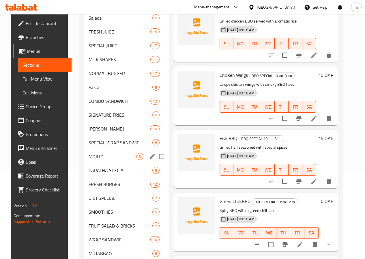
scroll to position [58, 0]
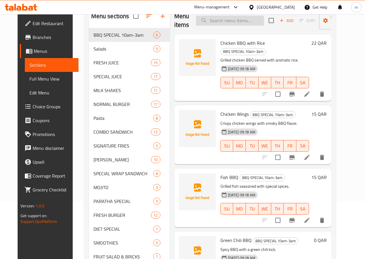
click at [223, 21] on input "search" at bounding box center [230, 21] width 68 height 10
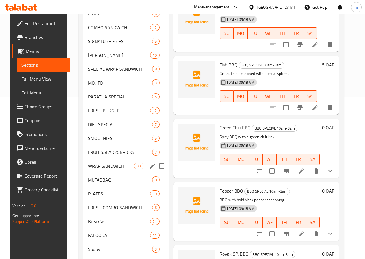
scroll to position [181, 0]
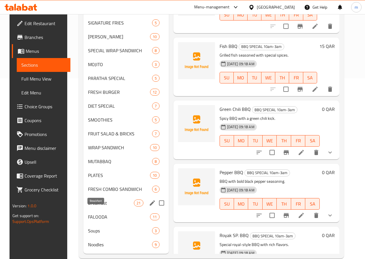
click at [103, 207] on span "Breakfast" at bounding box center [111, 203] width 46 height 7
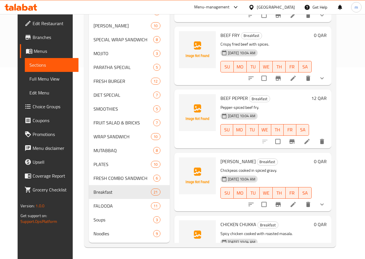
scroll to position [43, 0]
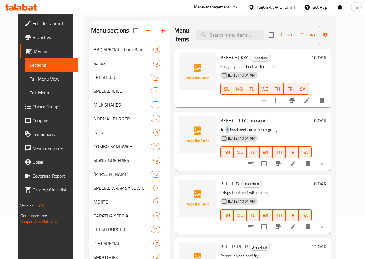
click at [31, 78] on span "Full Menu View" at bounding box center [51, 78] width 44 height 7
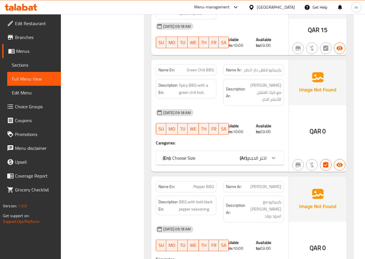
scroll to position [188, 0]
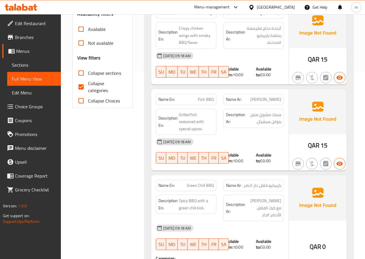
click at [45, 60] on link "Sections" at bounding box center [34, 65] width 54 height 14
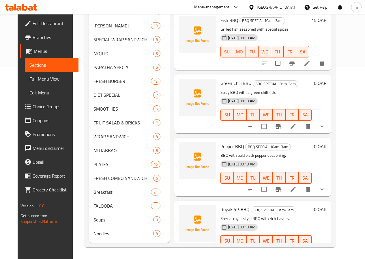
scroll to position [200, 0]
click at [296, 250] on icon at bounding box center [293, 252] width 5 height 5
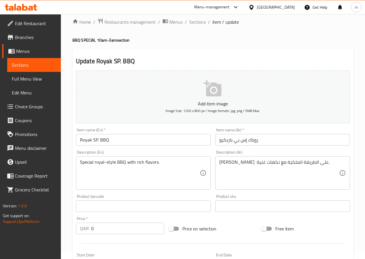
scroll to position [29, 0]
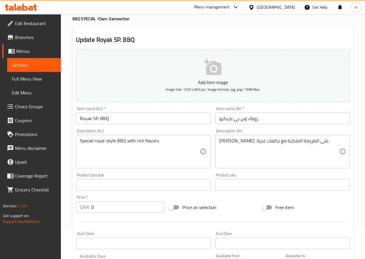
click at [254, 141] on textarea "سبشيال باربيكيو على الطريقة الملكية مع نكهات غنية." at bounding box center [280, 151] width 120 height 27
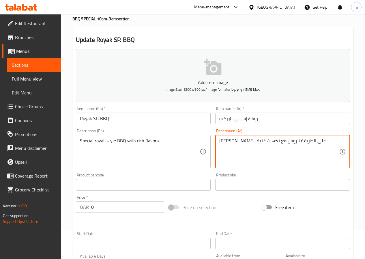
click at [275, 140] on textarea "سبشيال باربيكيو على الطريقة الرويال مع نكهات غنية." at bounding box center [280, 151] width 120 height 27
type textarea "[PERSON_NAME] على طريقة رويال مع نكهات غنية."
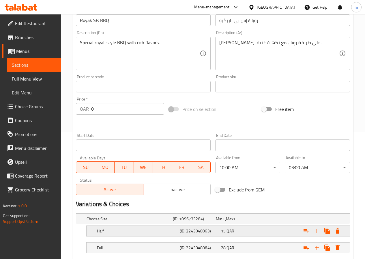
scroll to position [162, 0]
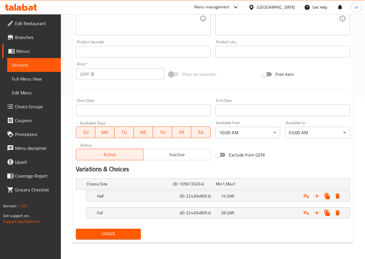
click at [107, 237] on span "Update" at bounding box center [109, 233] width 56 height 7
click at [23, 75] on span "Full Menu View" at bounding box center [34, 78] width 44 height 7
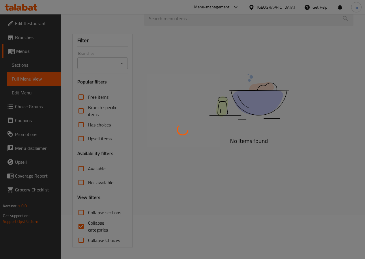
scroll to position [44, 0]
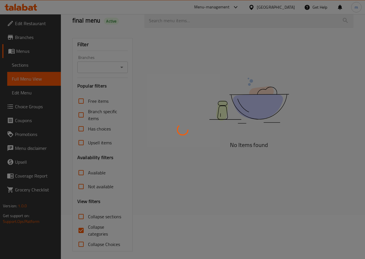
click at [26, 51] on div at bounding box center [182, 129] width 365 height 259
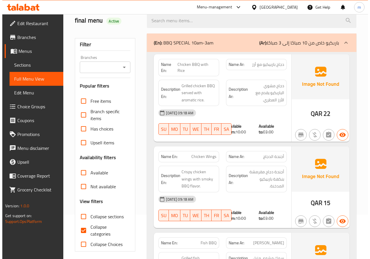
scroll to position [0, 0]
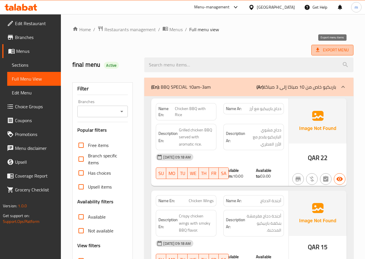
click at [337, 51] on span "Export Menu" at bounding box center [332, 50] width 33 height 7
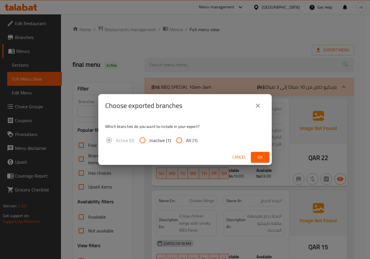
click at [262, 104] on button "close" at bounding box center [258, 106] width 14 height 14
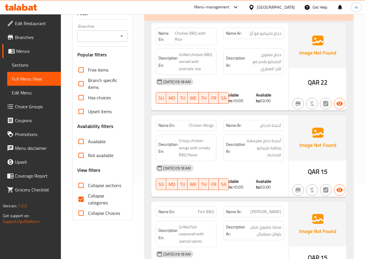
scroll to position [116, 0]
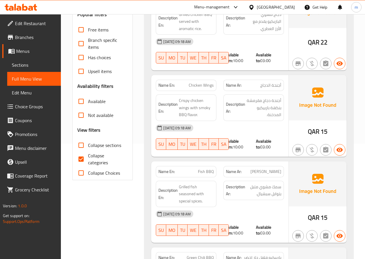
click at [89, 163] on span "Collapse categories" at bounding box center [106, 159] width 36 height 14
click at [88, 163] on input "Collapse categories" at bounding box center [81, 159] width 14 height 14
checkbox input "false"
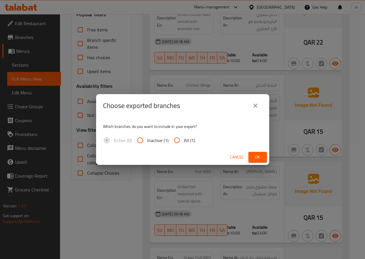
scroll to position [0, 0]
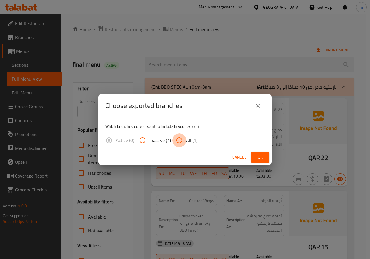
click at [179, 144] on input "All (1)" at bounding box center [179, 140] width 14 height 14
radio input "true"
click at [259, 157] on span "Ok" at bounding box center [259, 157] width 9 height 7
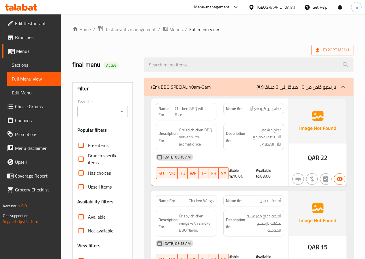
click at [179, 28] on span "Menus" at bounding box center [176, 29] width 13 height 7
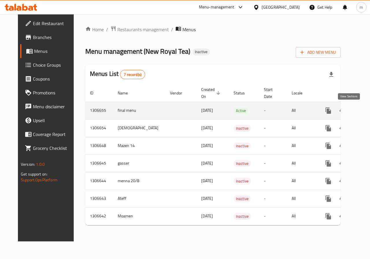
click at [365, 110] on icon "enhanced table" at bounding box center [369, 110] width 7 height 7
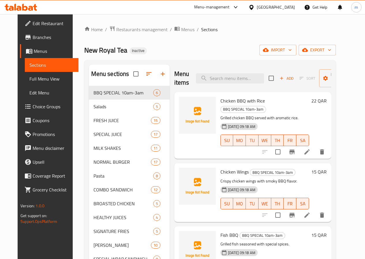
click at [37, 82] on span "Full Menu View" at bounding box center [51, 78] width 44 height 7
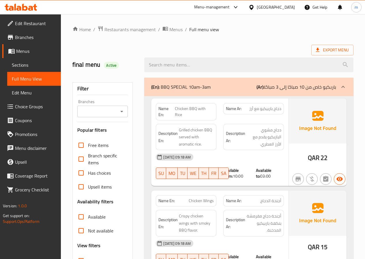
checkbox input "false"
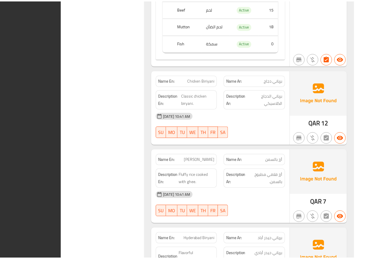
scroll to position [34554, 0]
